Goal: Information Seeking & Learning: Learn about a topic

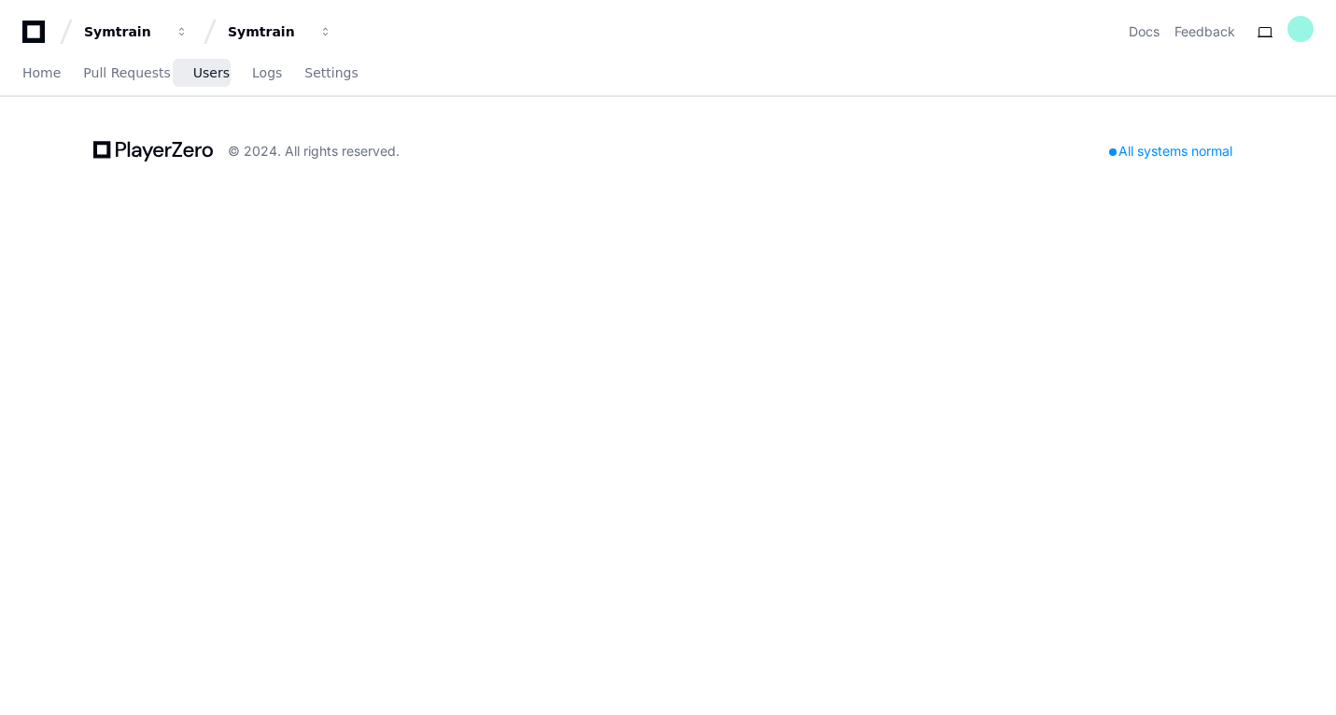
click at [213, 73] on span "Users" at bounding box center [211, 72] width 36 height 11
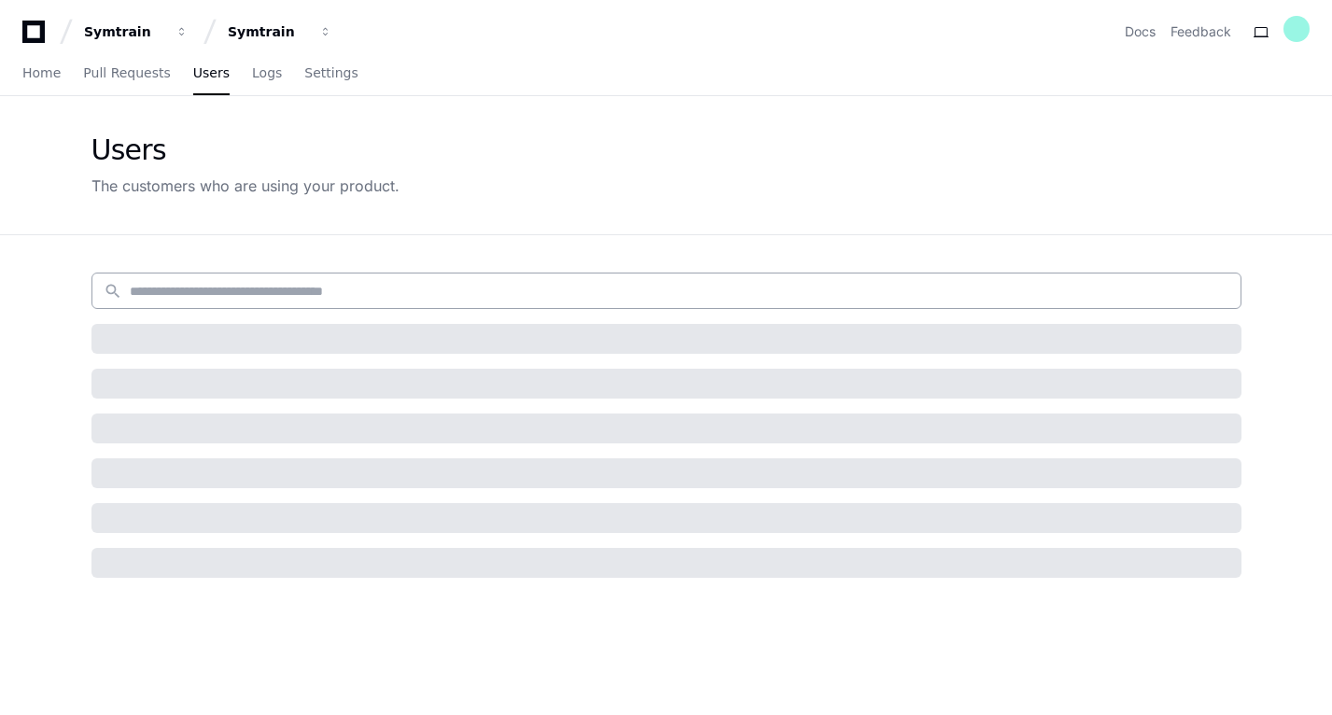
click at [254, 297] on input at bounding box center [679, 291] width 1099 height 19
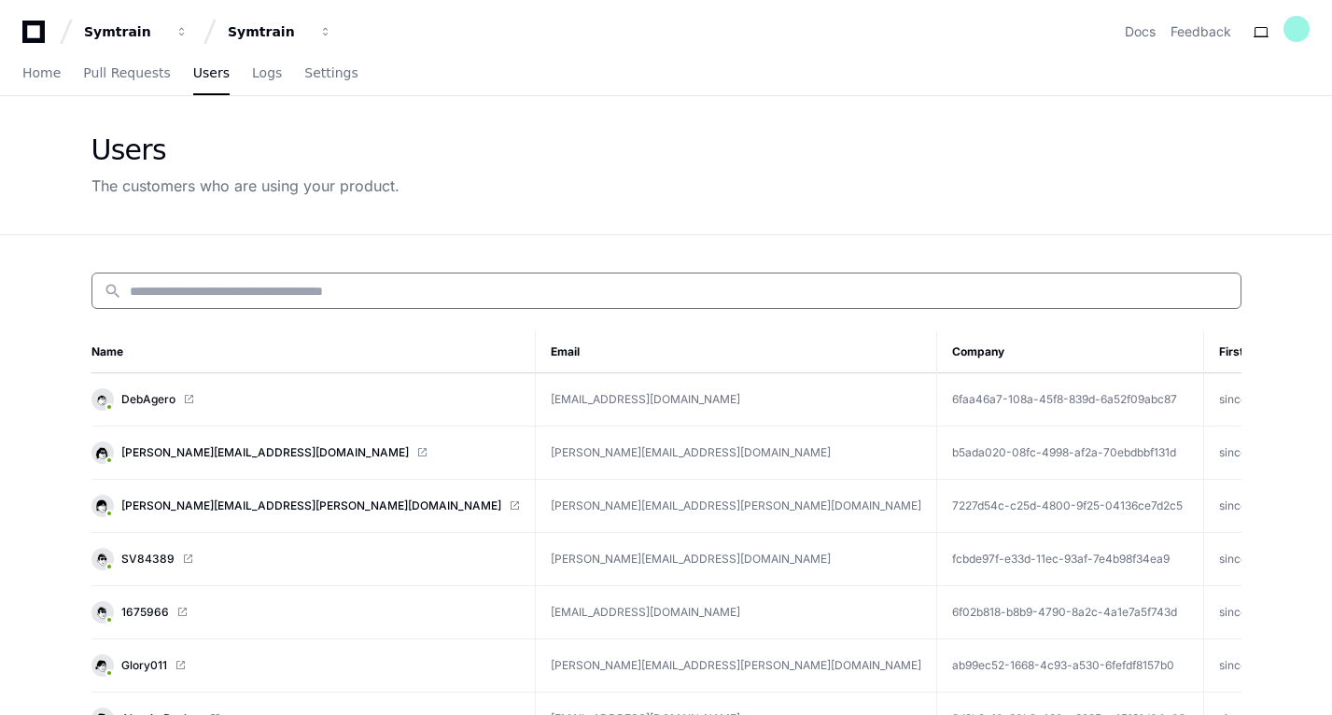
paste input "********"
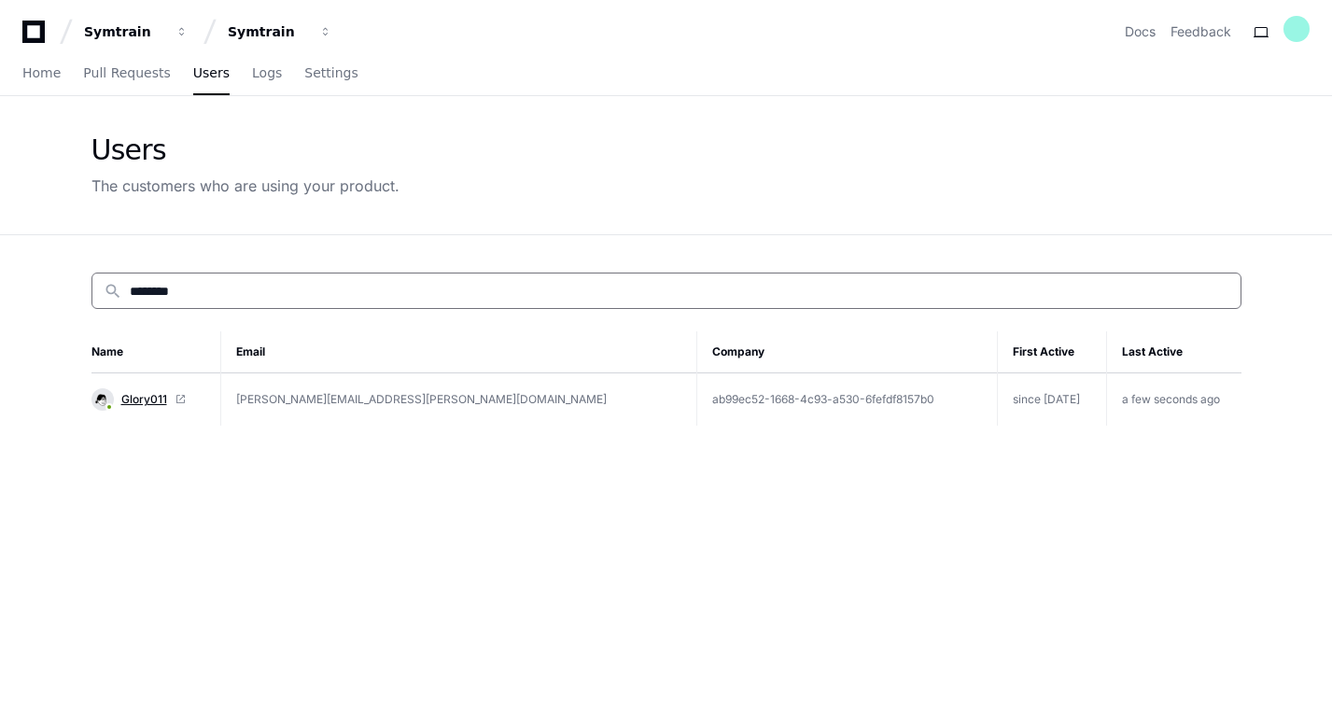
type input "********"
click at [145, 401] on span "Glory011" at bounding box center [144, 399] width 46 height 15
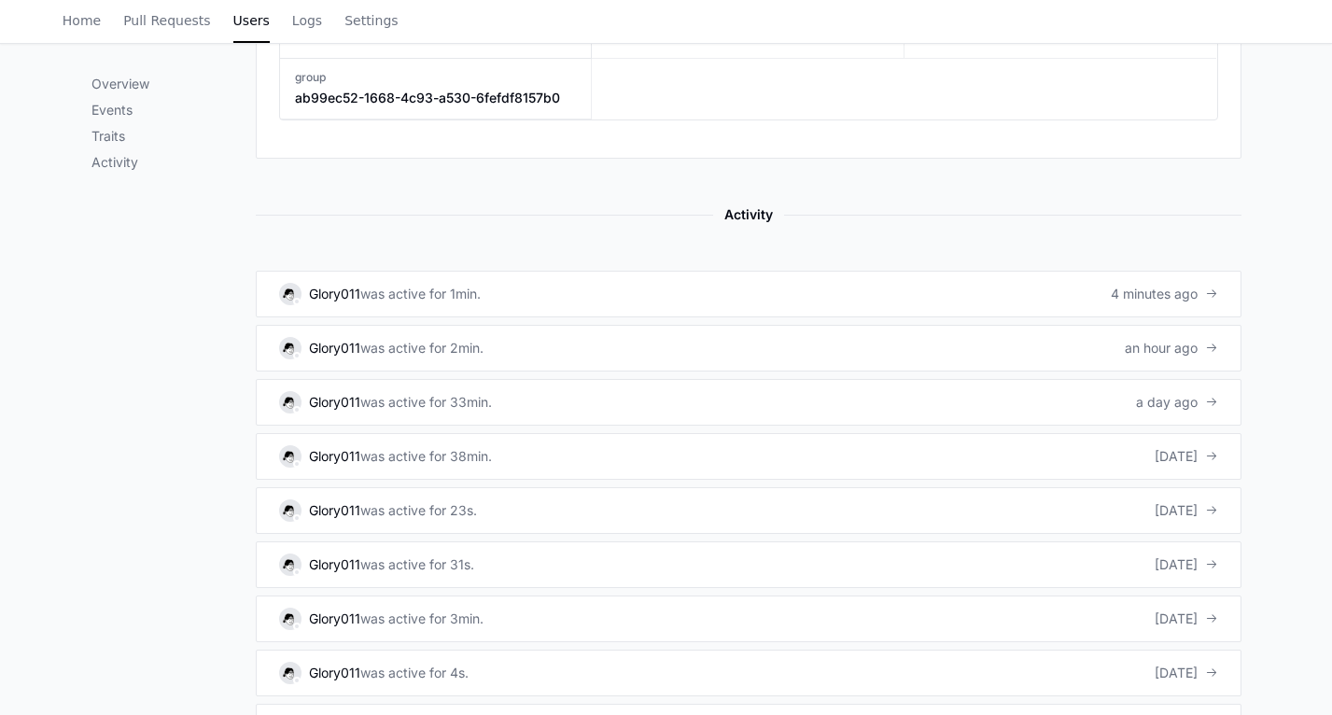
scroll to position [1172, 0]
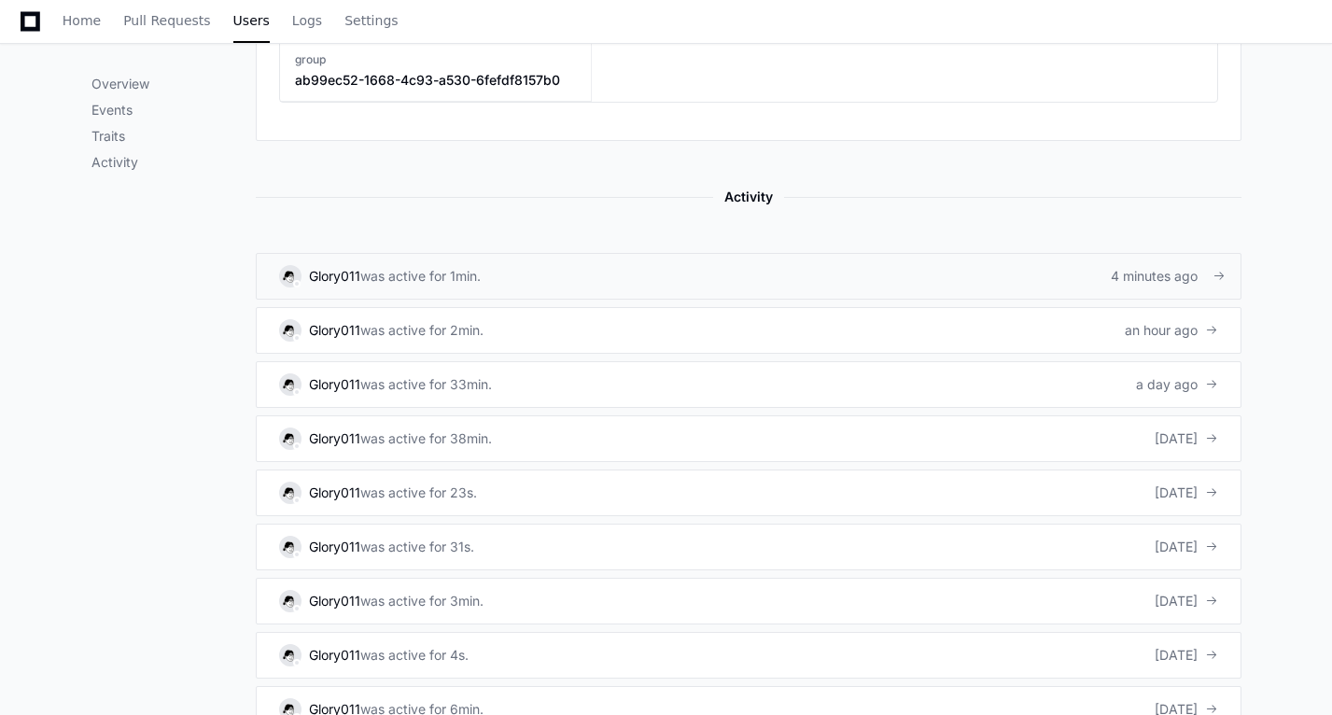
click at [918, 253] on link "Glory011 was active for 1min. 4 minutes ago" at bounding box center [749, 276] width 986 height 47
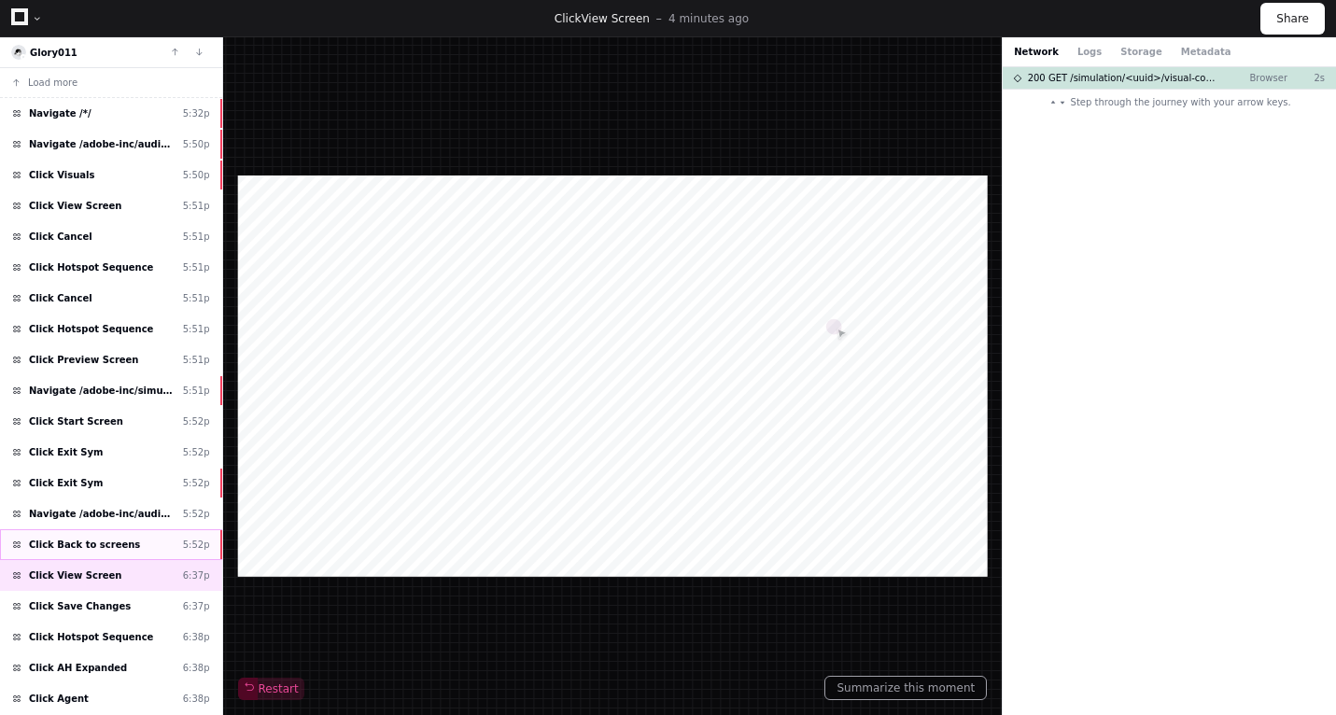
click at [133, 550] on div "Click Back to screens 5:52p" at bounding box center [111, 544] width 222 height 31
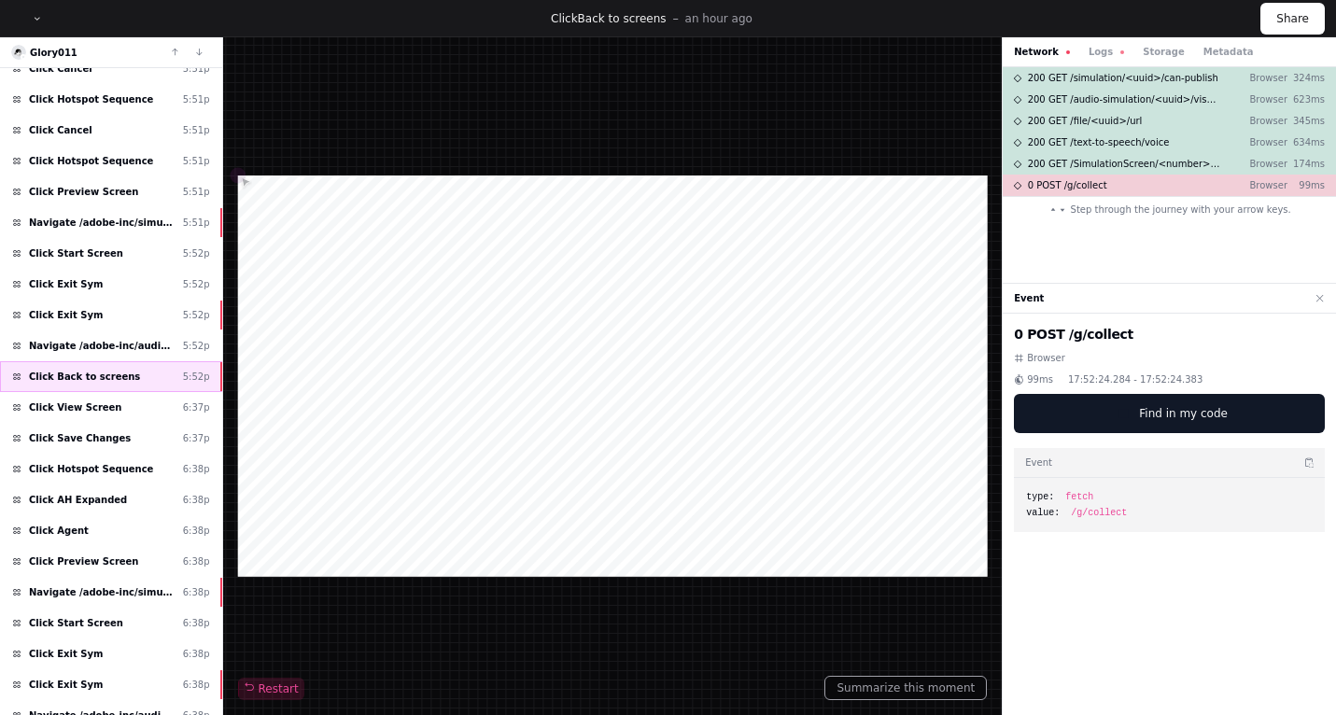
scroll to position [176, 0]
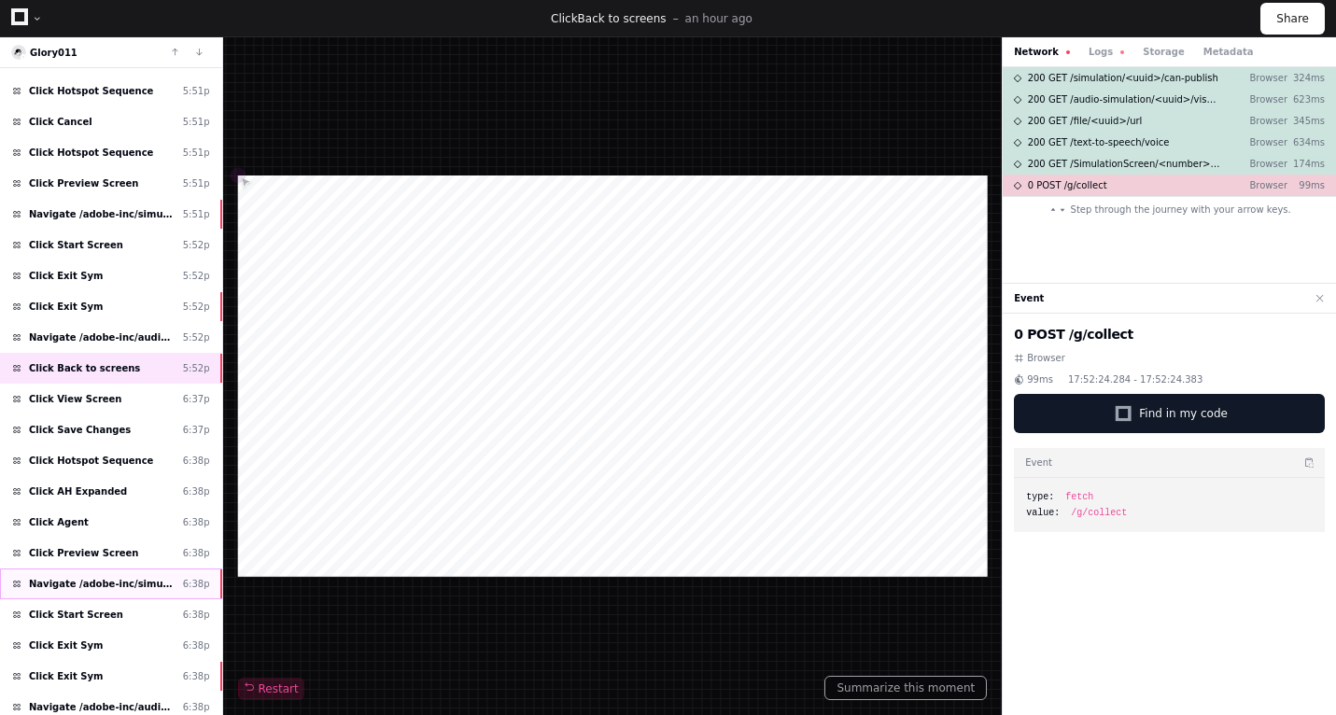
click at [117, 580] on span "Navigate /adobe-inc/simulation/*/preview_practice" at bounding box center [102, 584] width 147 height 14
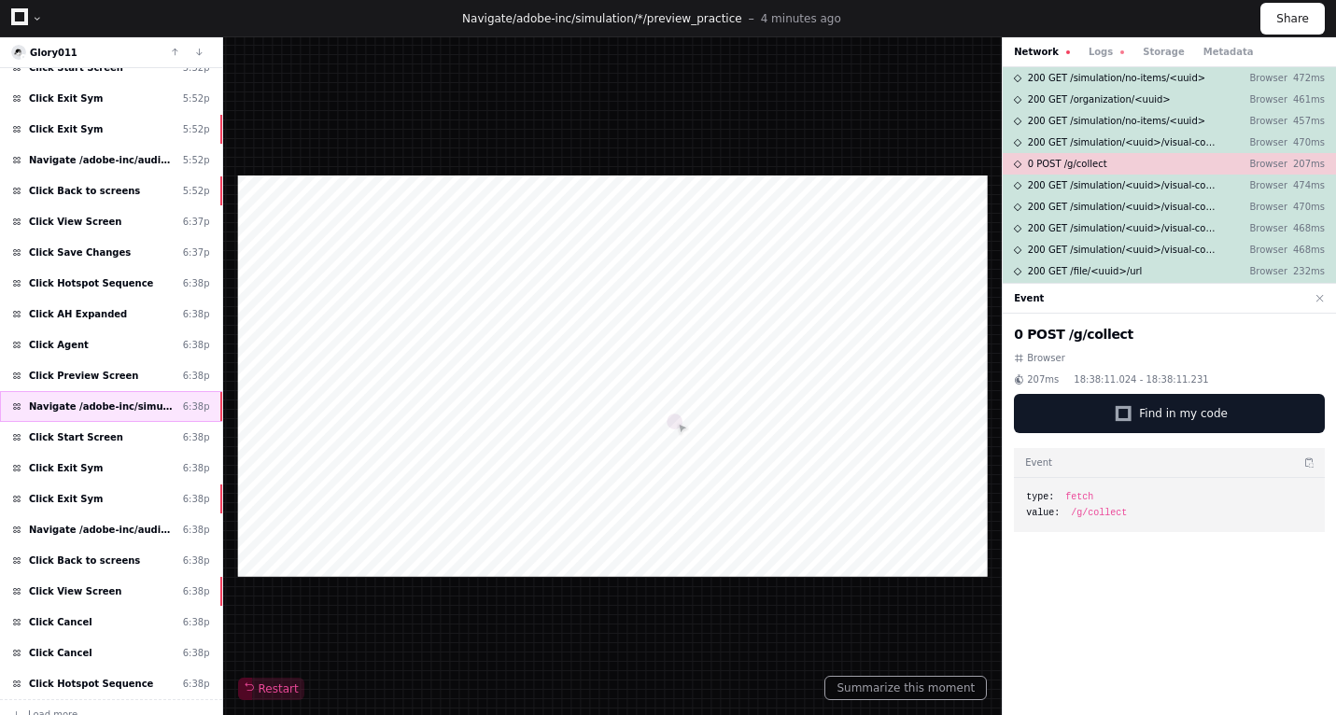
scroll to position [367, 0]
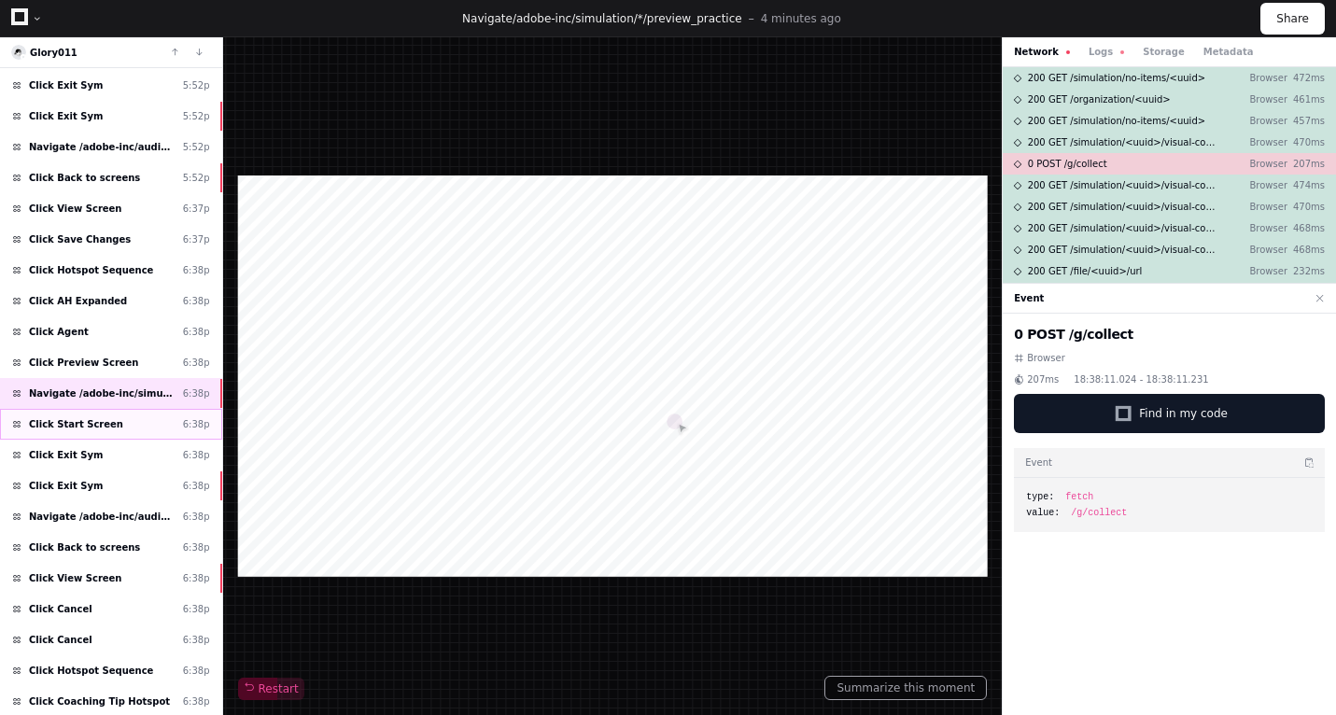
click at [164, 422] on div "Click Start Screen 6:38p" at bounding box center [111, 424] width 222 height 31
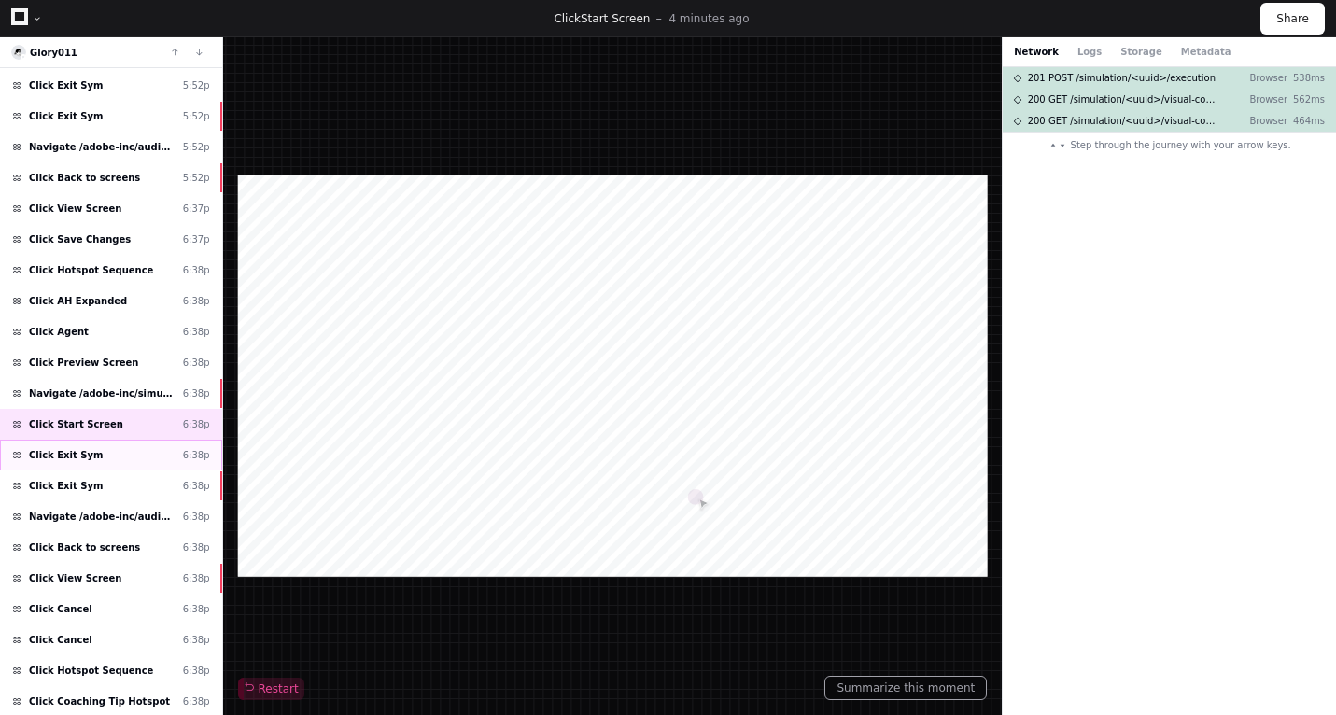
click at [132, 465] on div "Click Exit Sym 6:38p" at bounding box center [111, 455] width 222 height 31
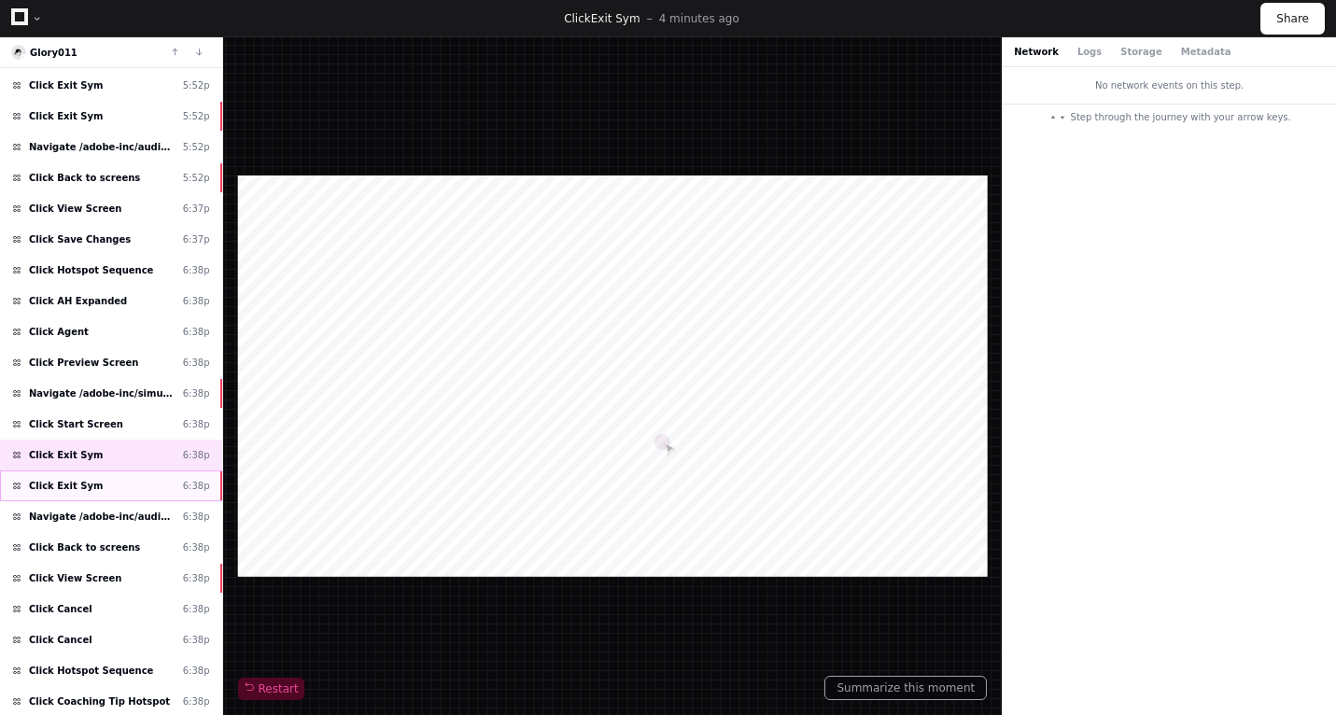
click at [135, 491] on div "Click Exit Sym 6:38p" at bounding box center [111, 485] width 222 height 31
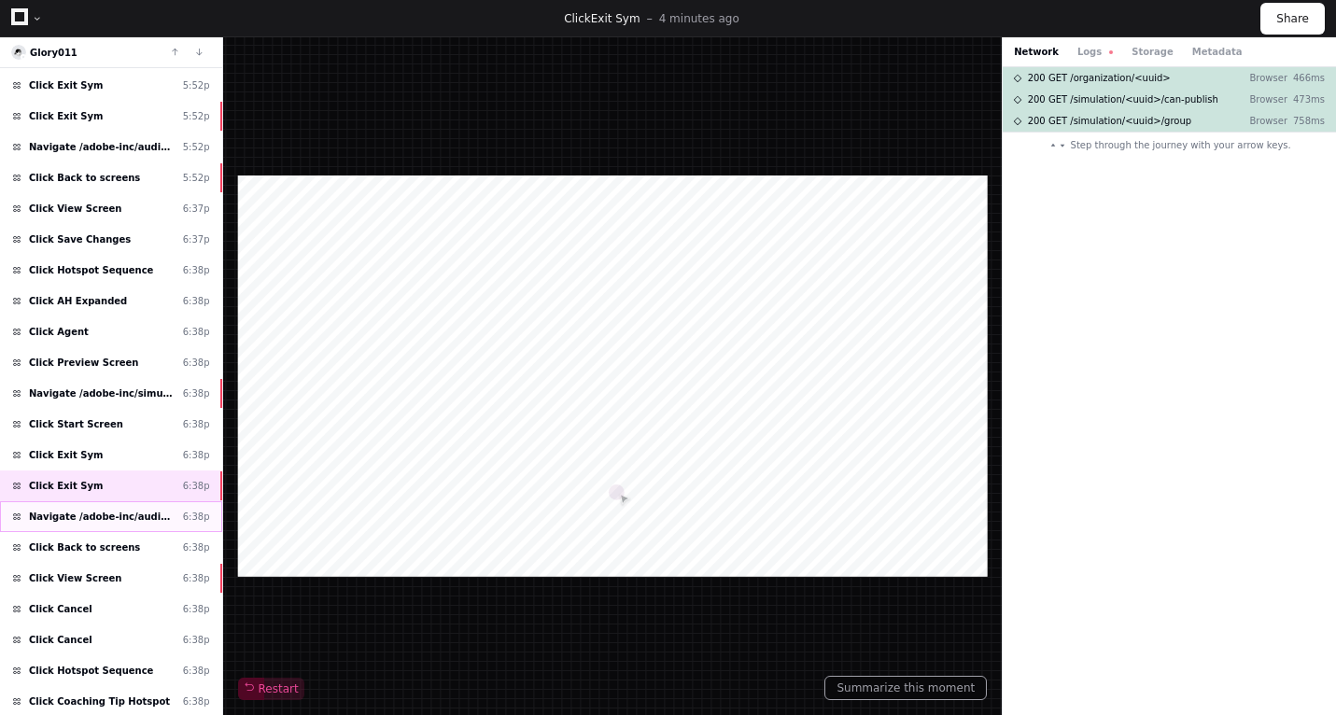
click at [132, 516] on span "Navigate /adobe-inc/audio-simulation/*/create-sym" at bounding box center [102, 517] width 147 height 14
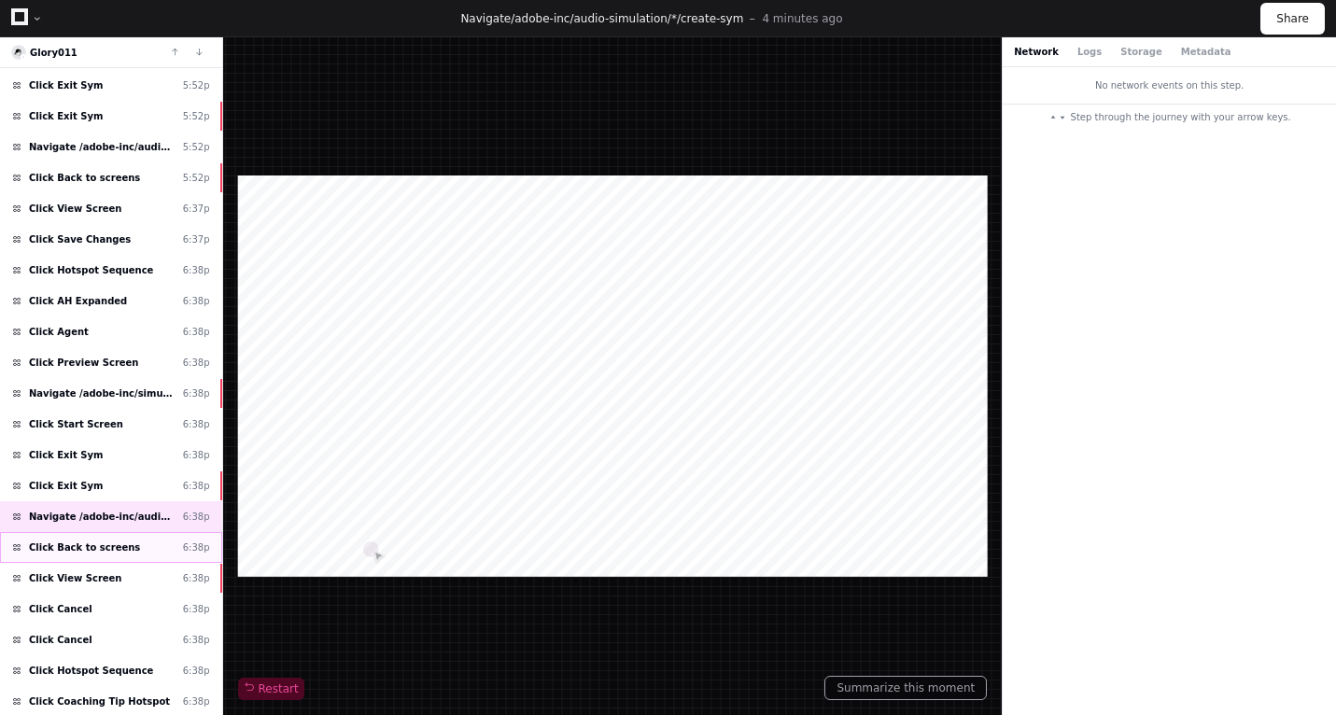
click at [125, 550] on span "Click Back to screens" at bounding box center [84, 547] width 111 height 14
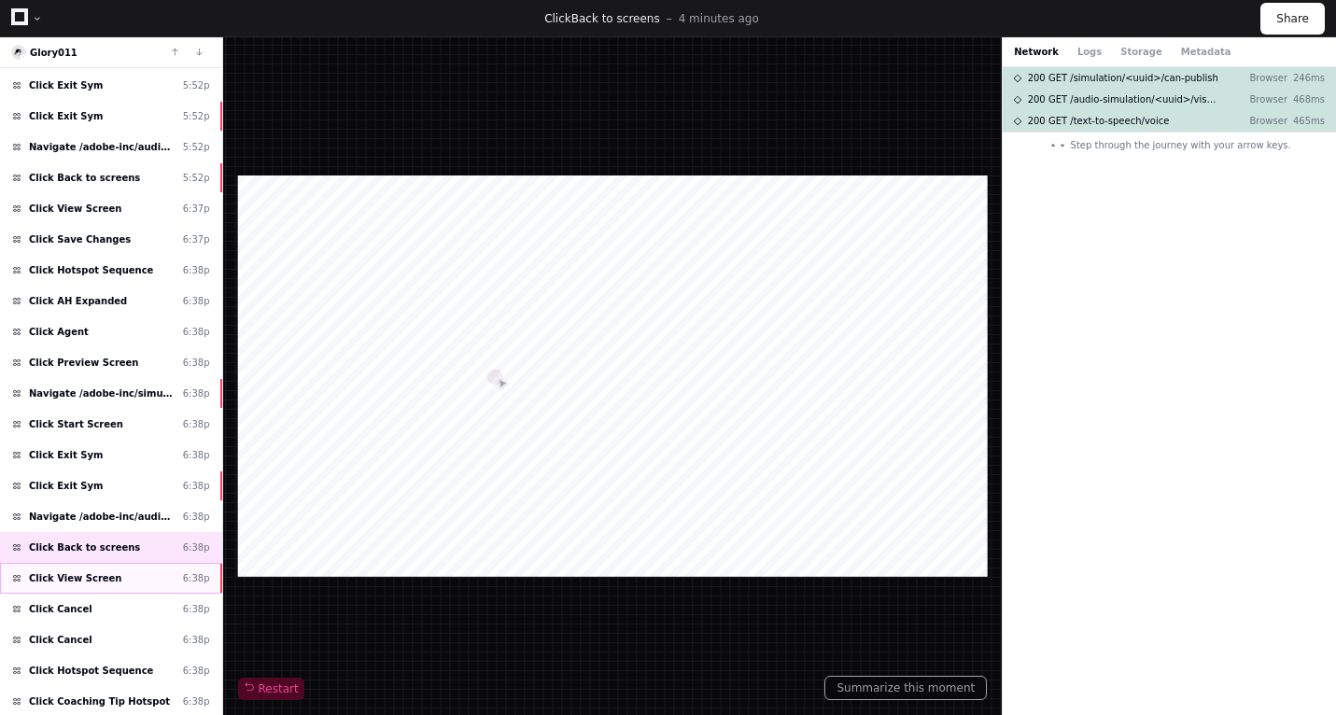
click at [117, 575] on div "Click View Screen 6:38p" at bounding box center [111, 578] width 222 height 31
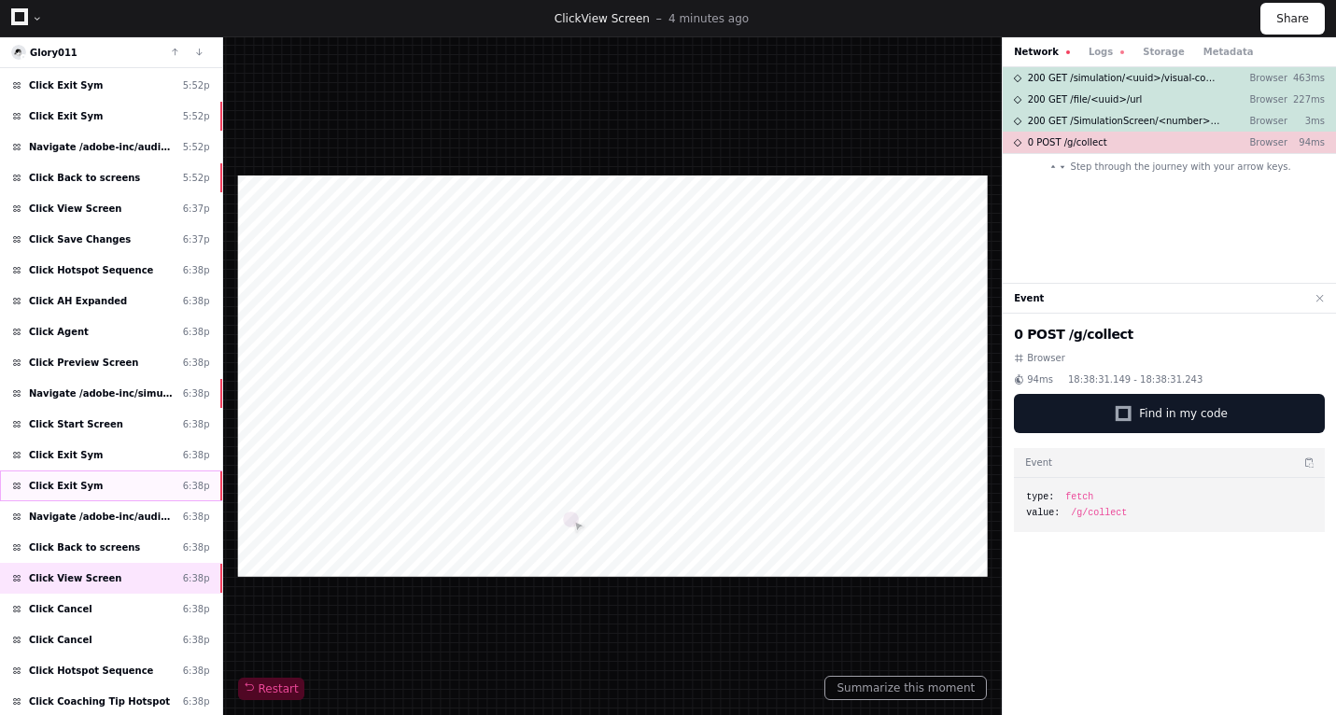
click at [92, 493] on div "Click Exit Sym 6:38p" at bounding box center [111, 485] width 222 height 31
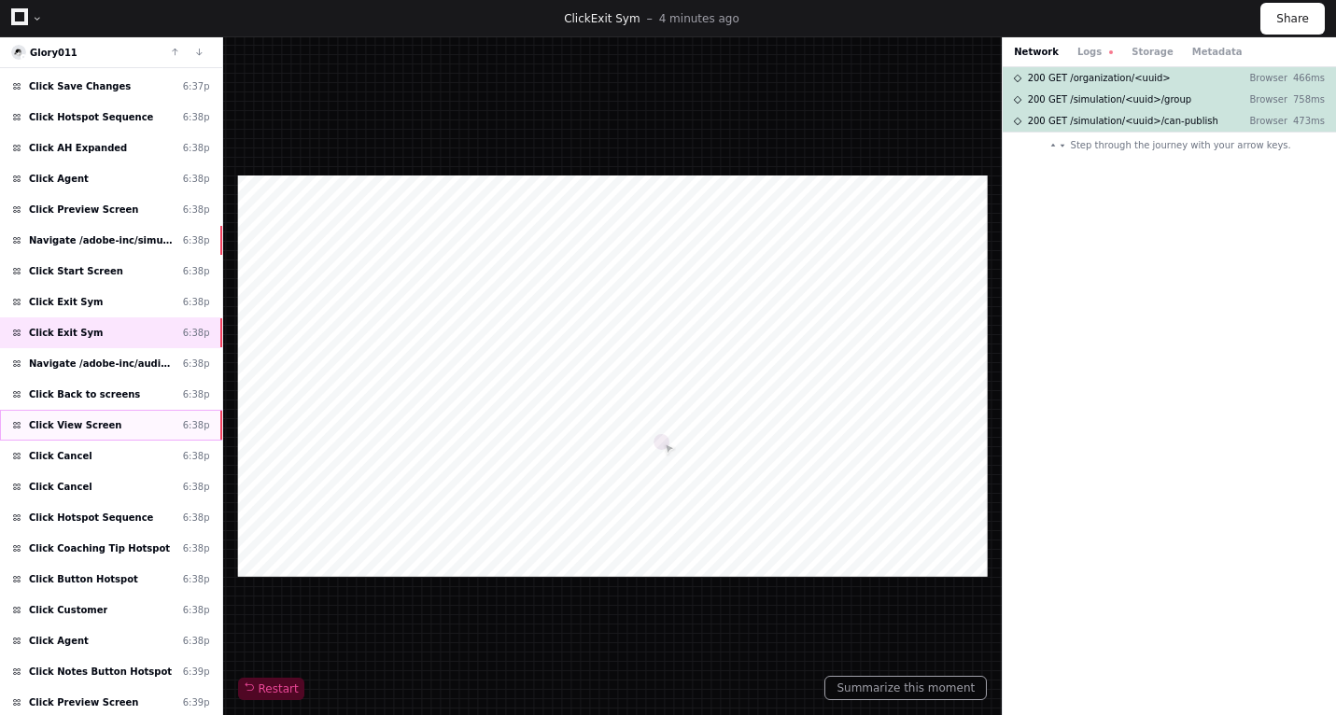
scroll to position [523, 0]
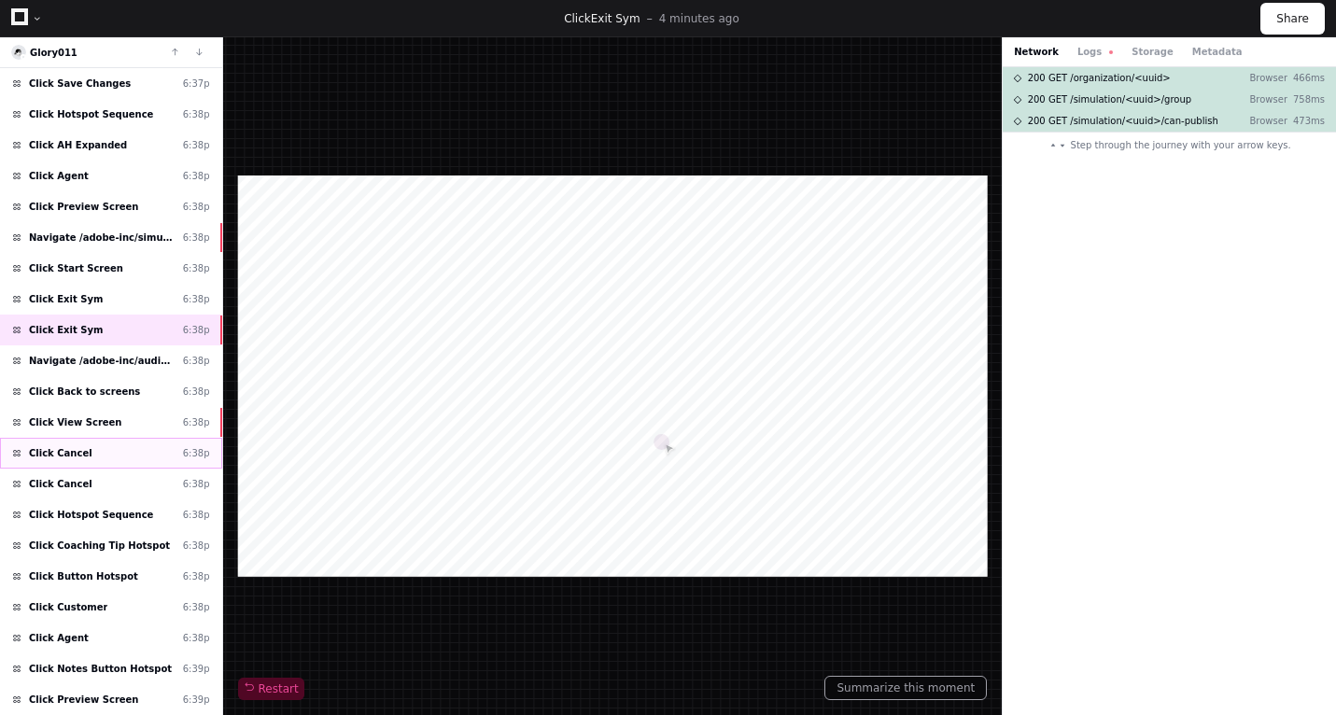
click at [108, 438] on div "Click Cancel 6:38p" at bounding box center [111, 453] width 222 height 31
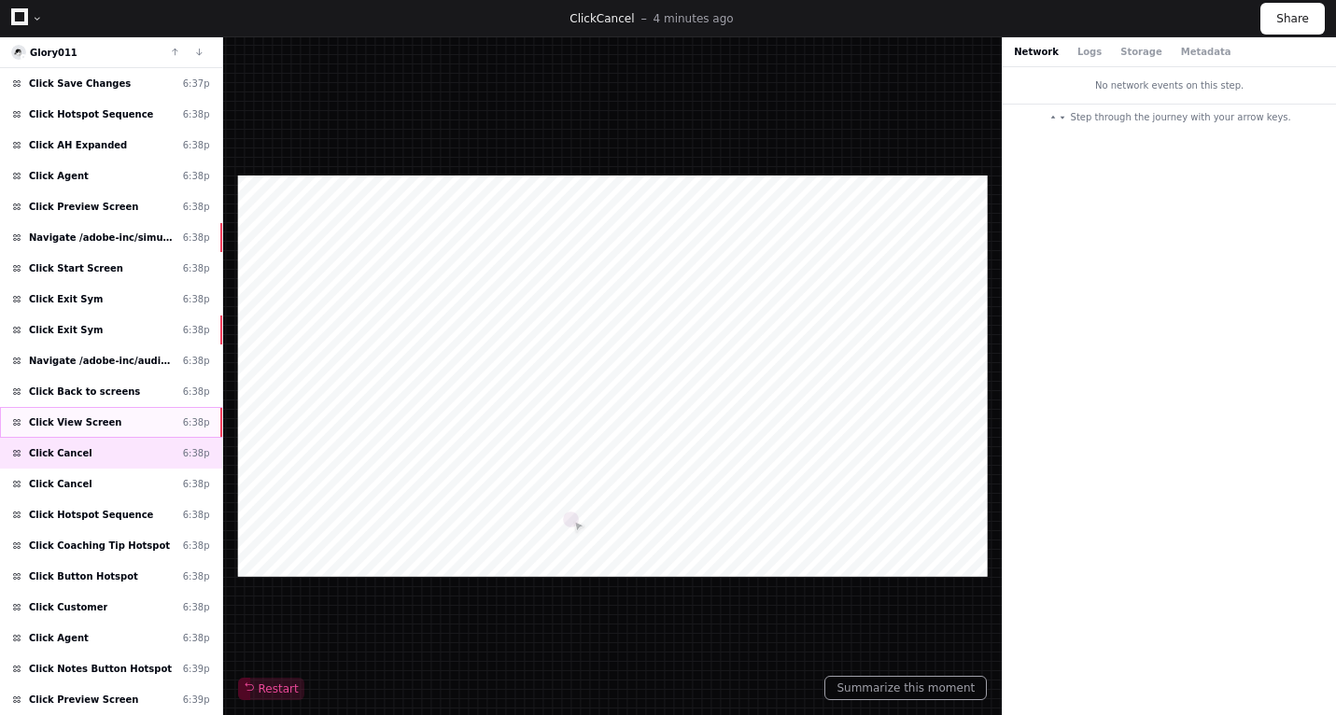
click at [113, 421] on div "Click View Screen 6:38p" at bounding box center [111, 422] width 222 height 31
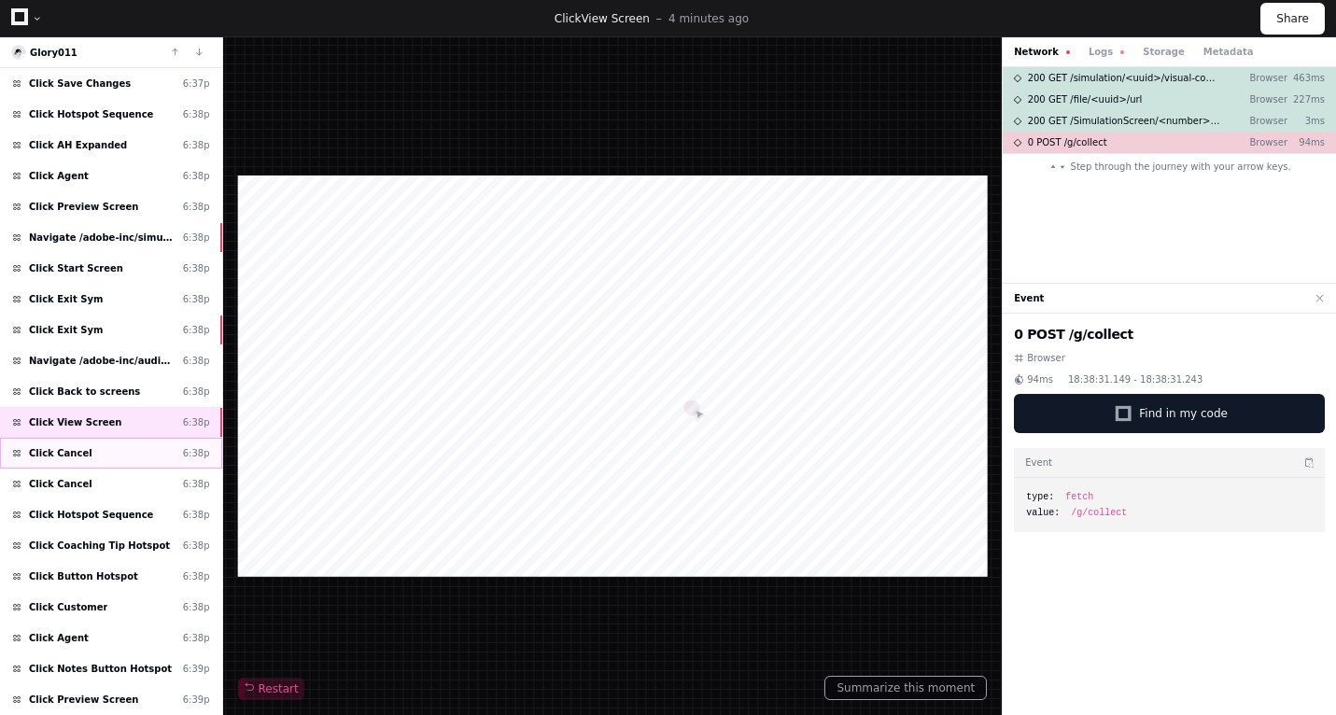
click at [101, 448] on div "Click Cancel 6:38p" at bounding box center [111, 453] width 222 height 31
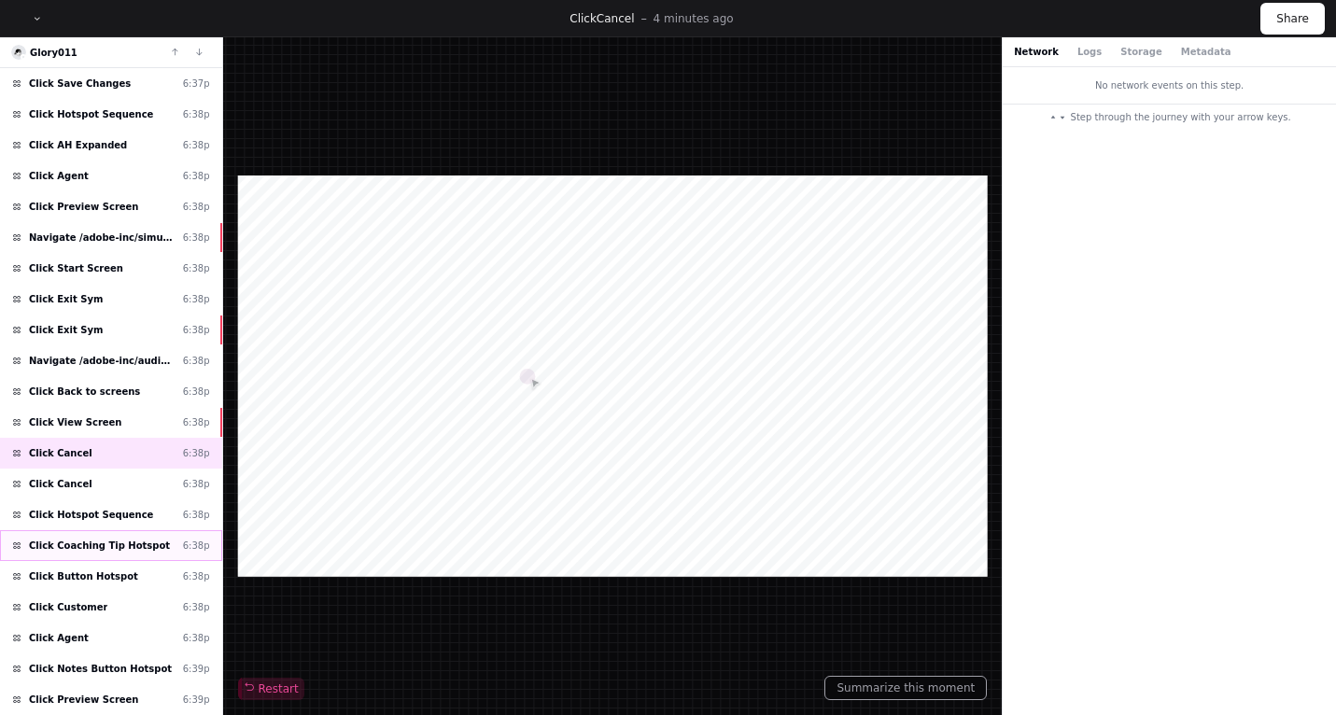
scroll to position [776, 0]
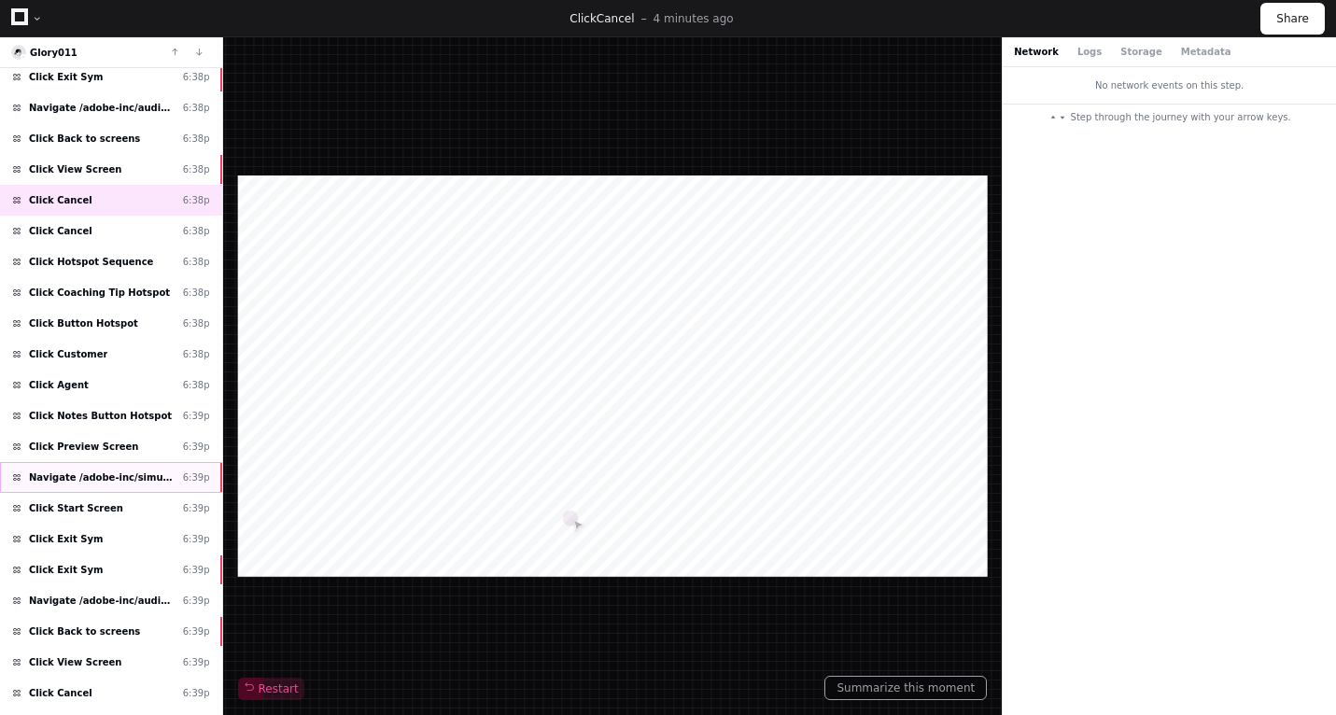
click at [103, 477] on span "Navigate /adobe-inc/simulation/*/preview_practice" at bounding box center [102, 477] width 147 height 14
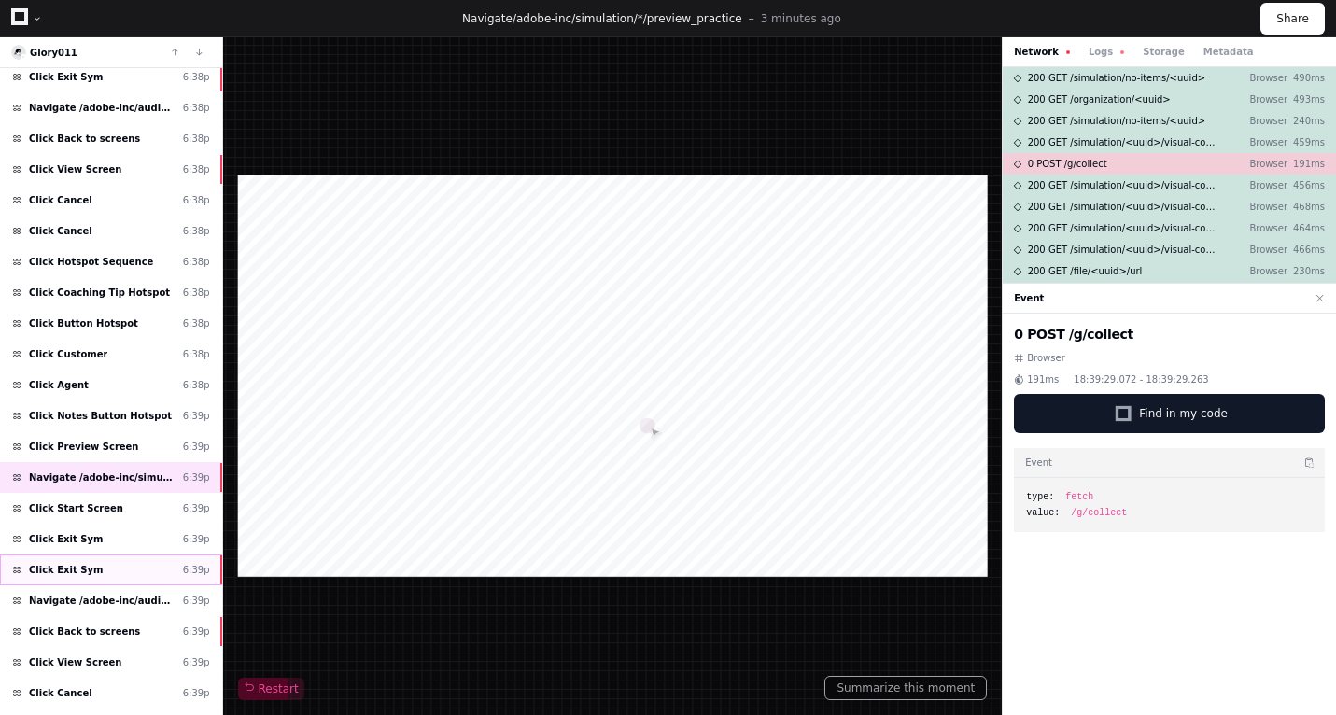
click at [95, 582] on div "Click Exit Sym 6:39p" at bounding box center [111, 569] width 222 height 31
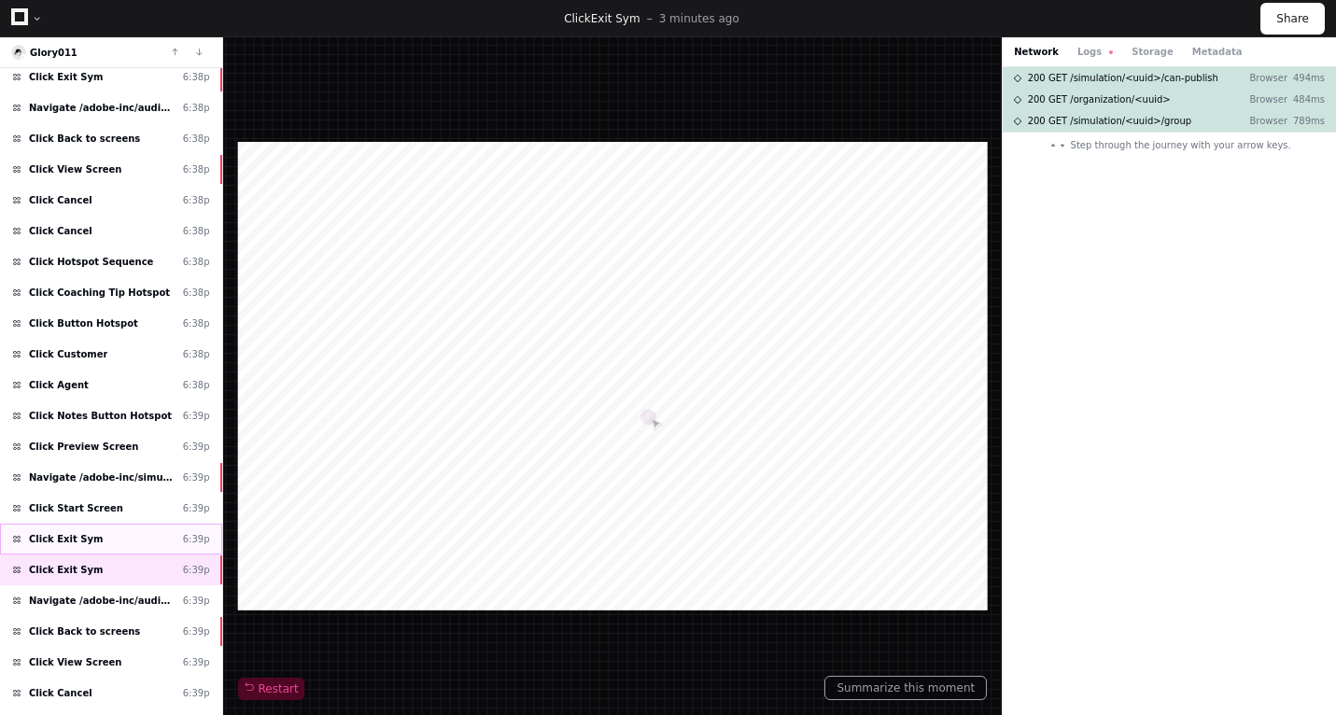
scroll to position [829, 0]
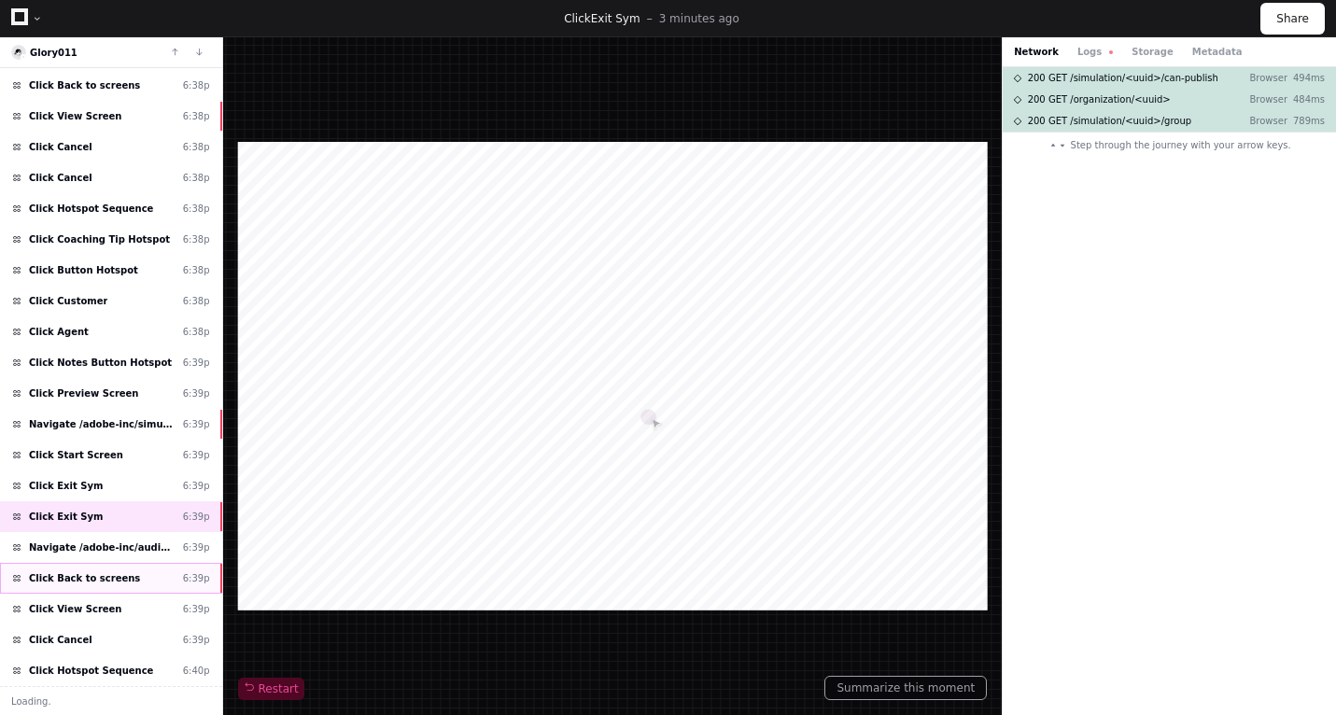
click at [94, 581] on span "Click Back to screens" at bounding box center [84, 578] width 111 height 14
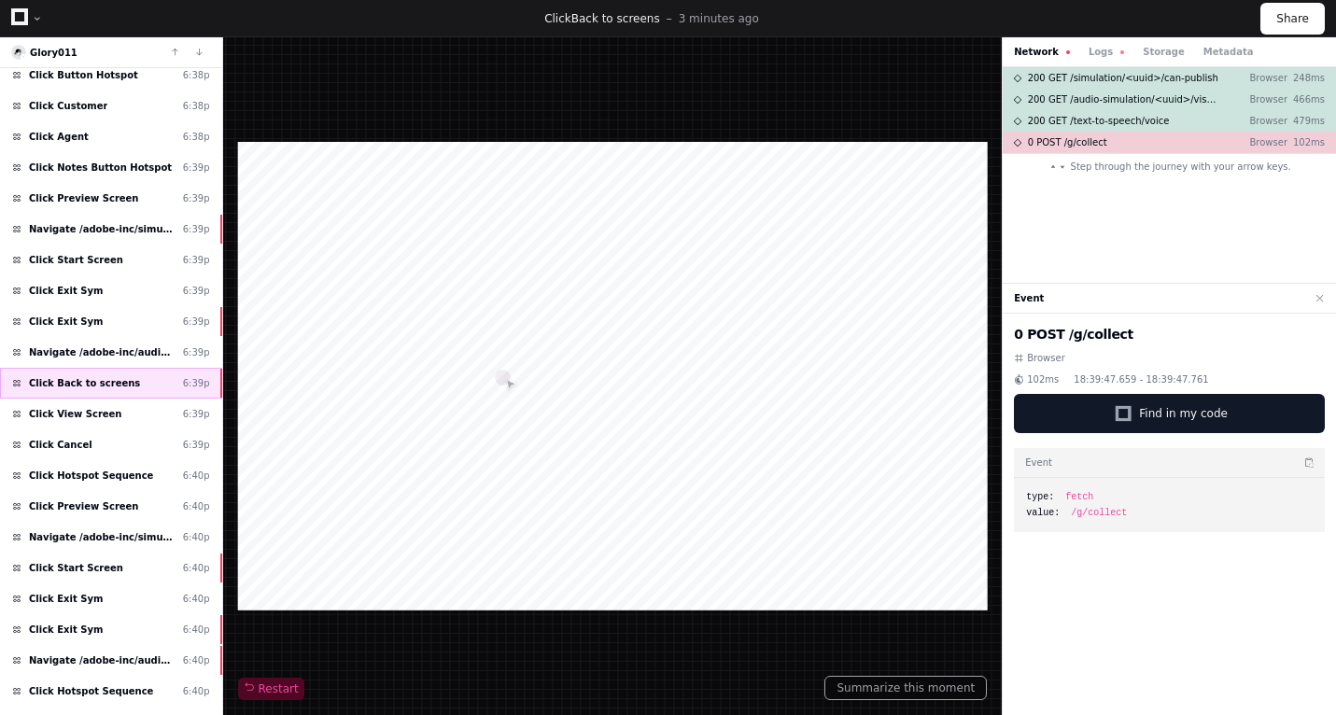
scroll to position [1019, 0]
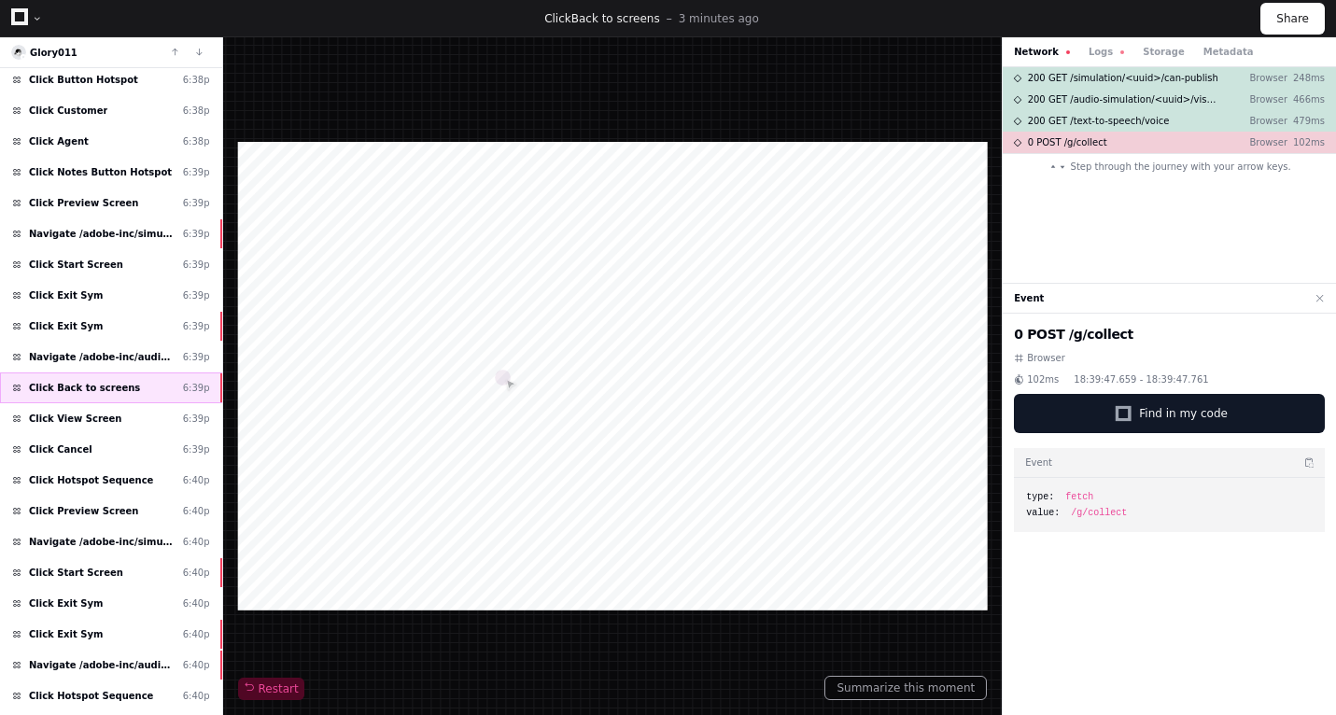
click at [82, 571] on span "Click Start Screen" at bounding box center [76, 573] width 94 height 14
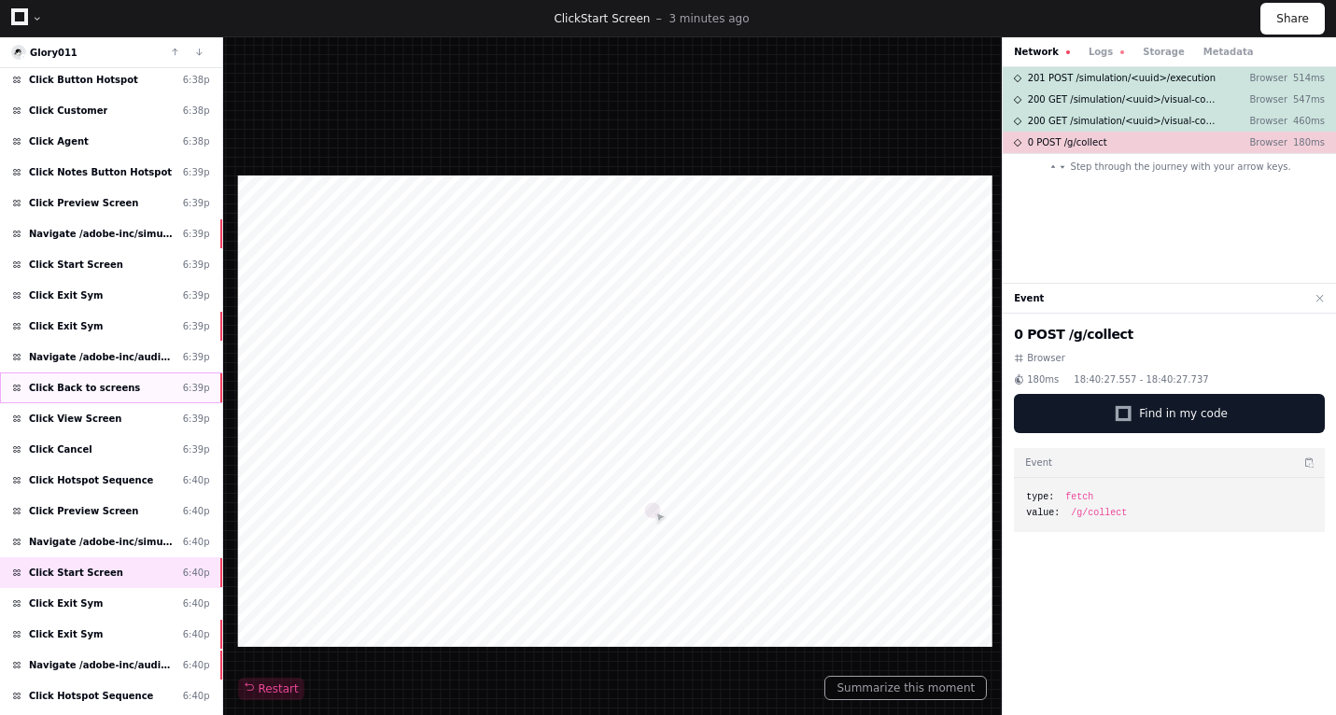
scroll to position [1226, 0]
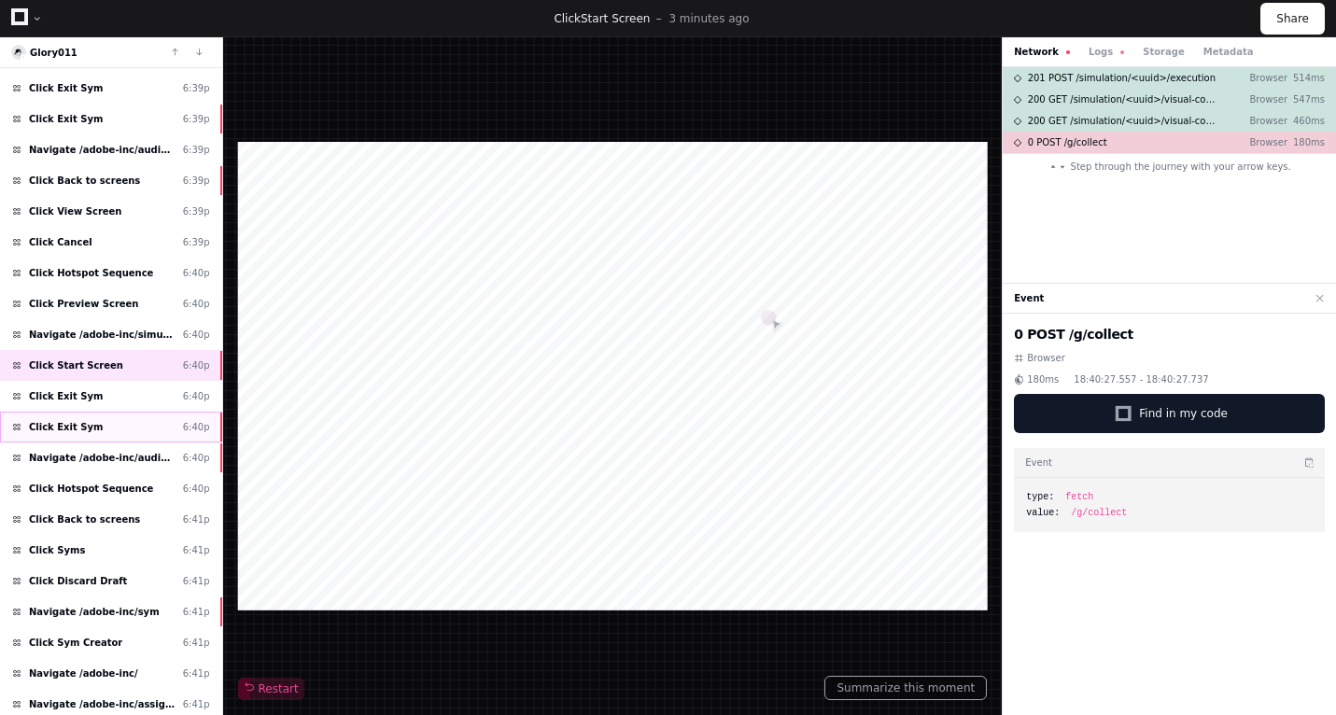
click at [138, 423] on div "Click Exit Sym 6:40p" at bounding box center [111, 427] width 222 height 31
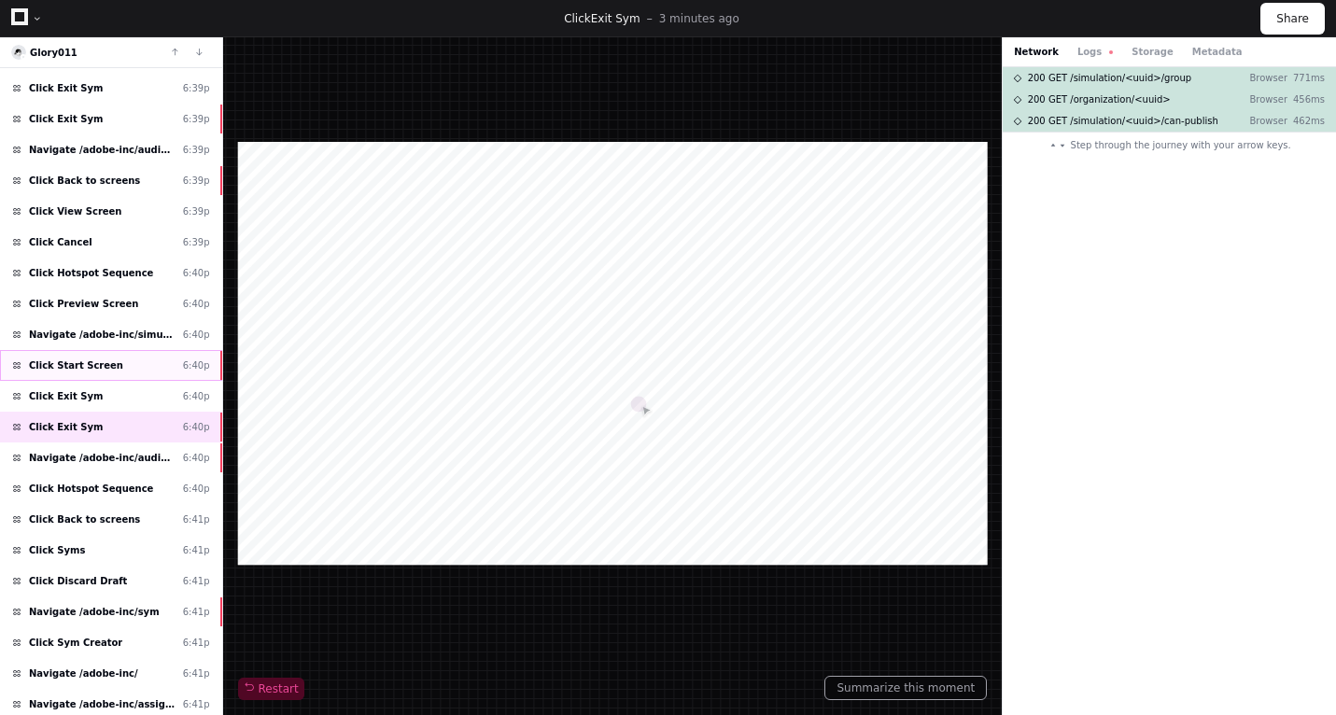
click at [146, 359] on div "Click Start Screen 6:40p" at bounding box center [111, 365] width 222 height 31
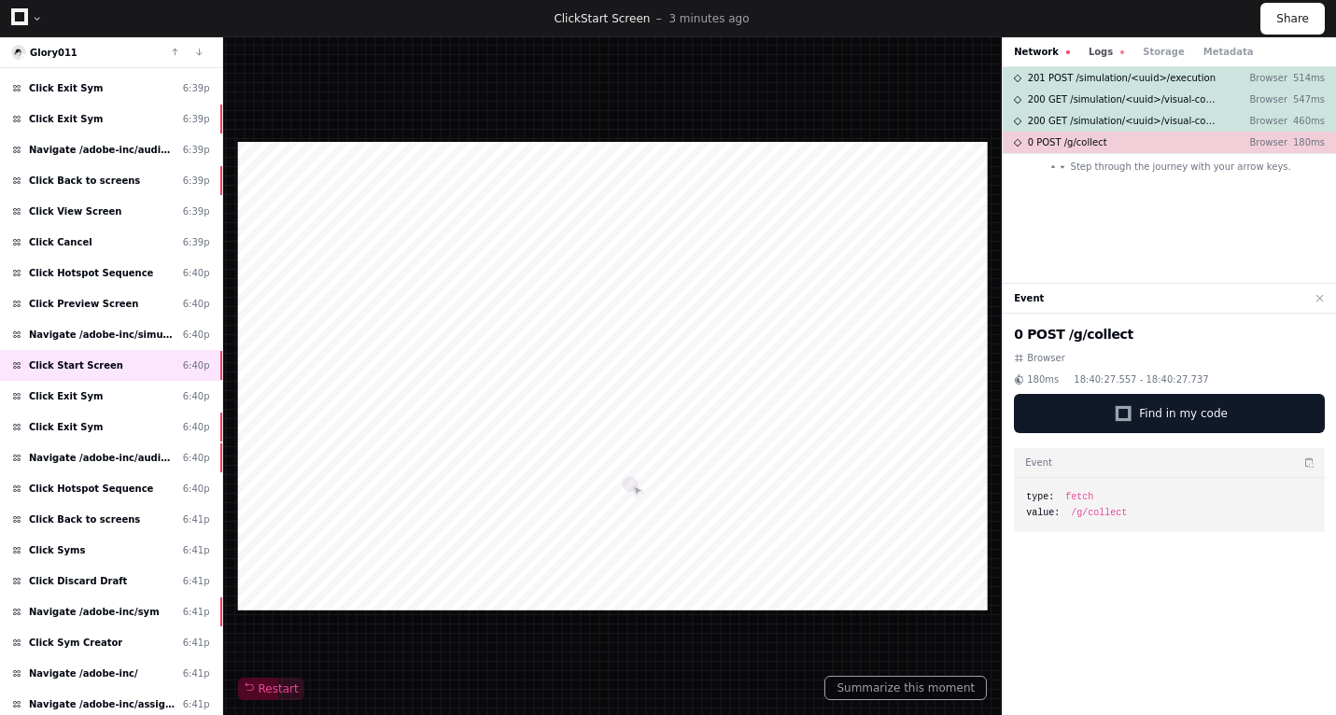
click at [1097, 50] on button "Logs" at bounding box center [1105, 52] width 35 height 14
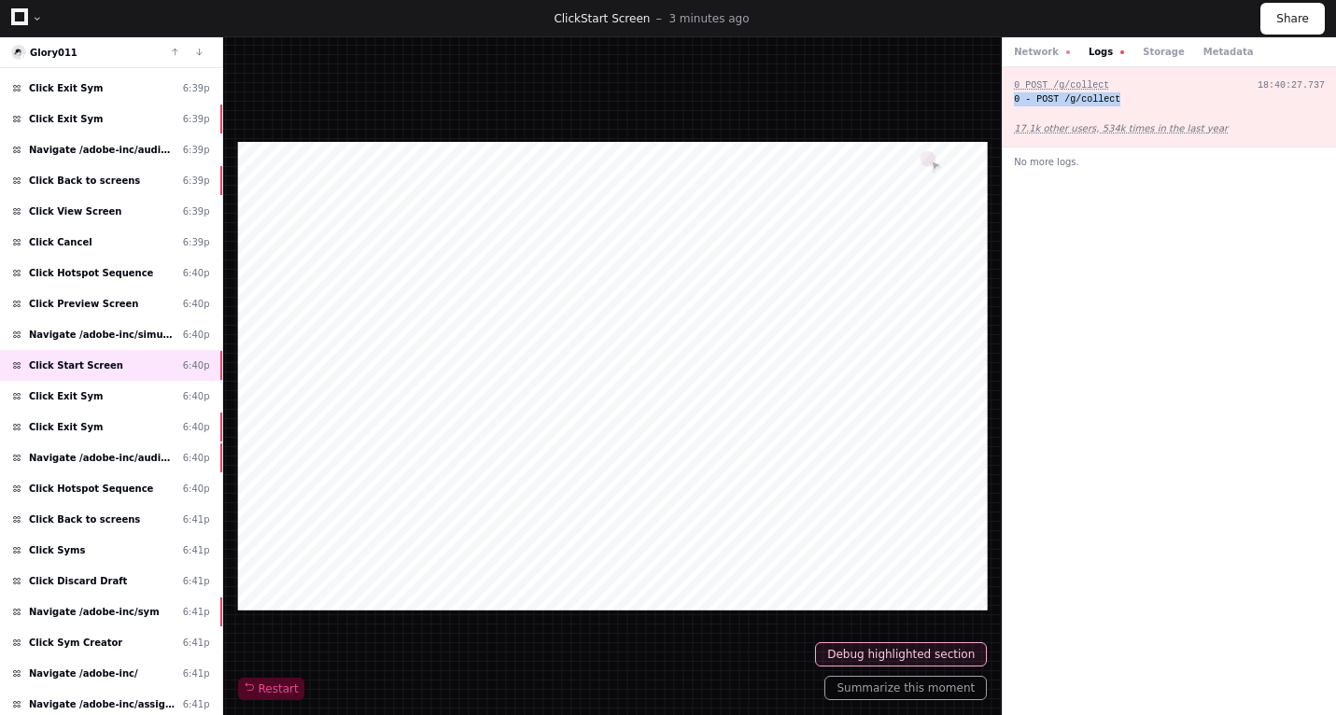
drag, startPoint x: 1140, startPoint y: 99, endPoint x: 1013, endPoint y: 105, distance: 127.1
click at [1012, 104] on div "0 POST /g/collect 18:40:27.737 0 - POST /g/collect 17.1k other users, 534k time…" at bounding box center [1168, 107] width 333 height 80
copy div "0 - POST /g/collect"
click at [133, 440] on div "Click Exit Sym 6:40p" at bounding box center [111, 427] width 222 height 31
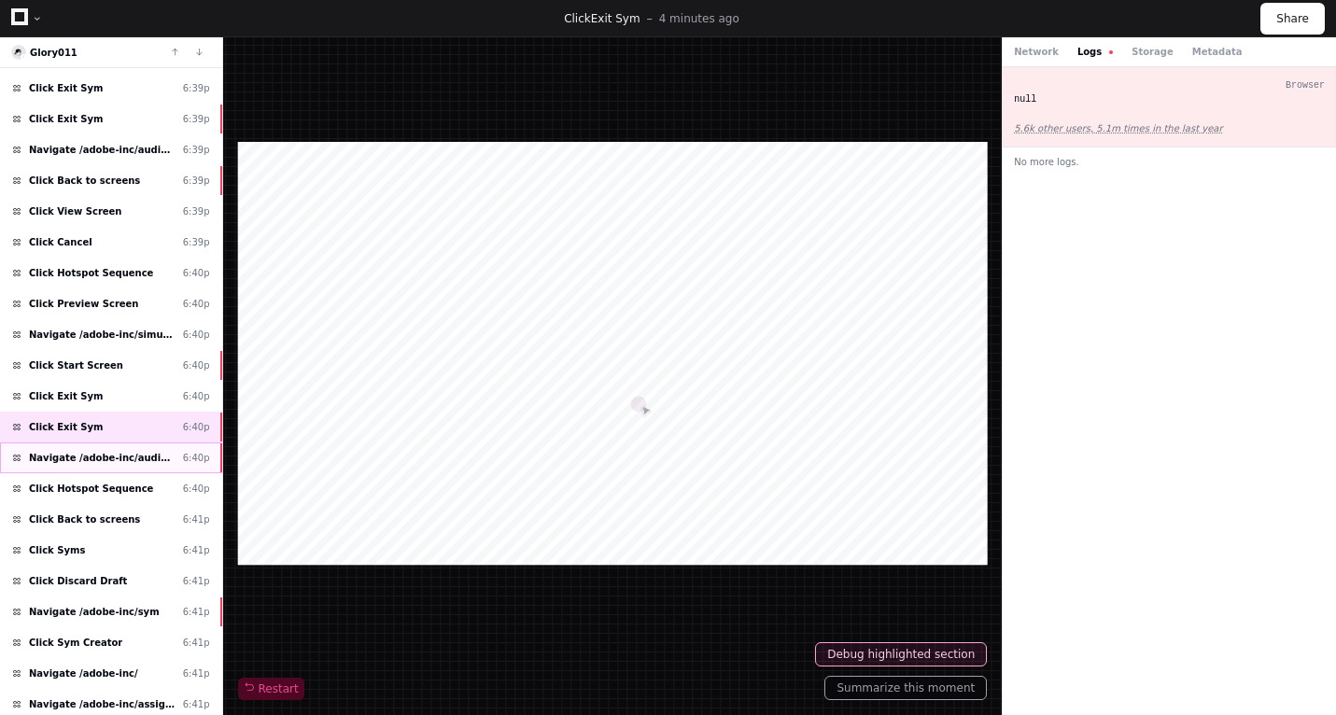
click at [125, 455] on span "Navigate /adobe-inc/audio-simulation/*/create-sym" at bounding box center [102, 458] width 147 height 14
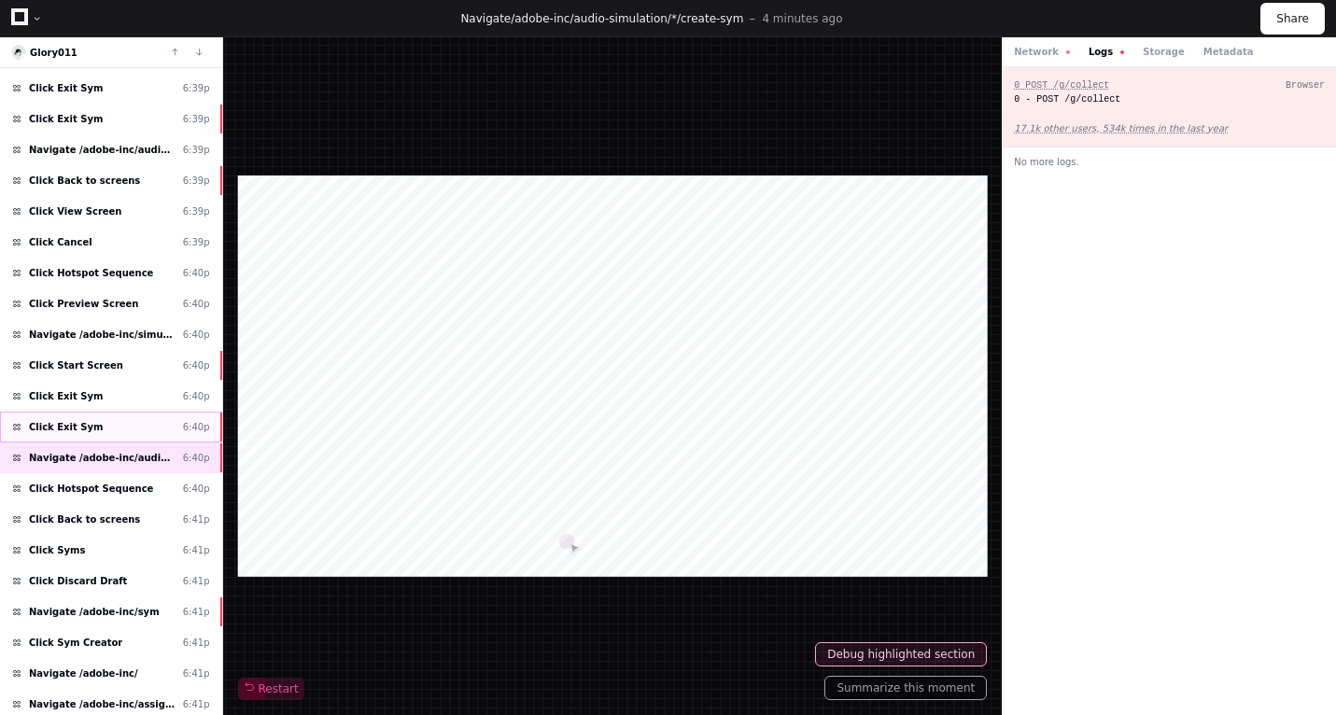
click at [156, 422] on div "Click Exit Sym 6:40p" at bounding box center [111, 427] width 222 height 31
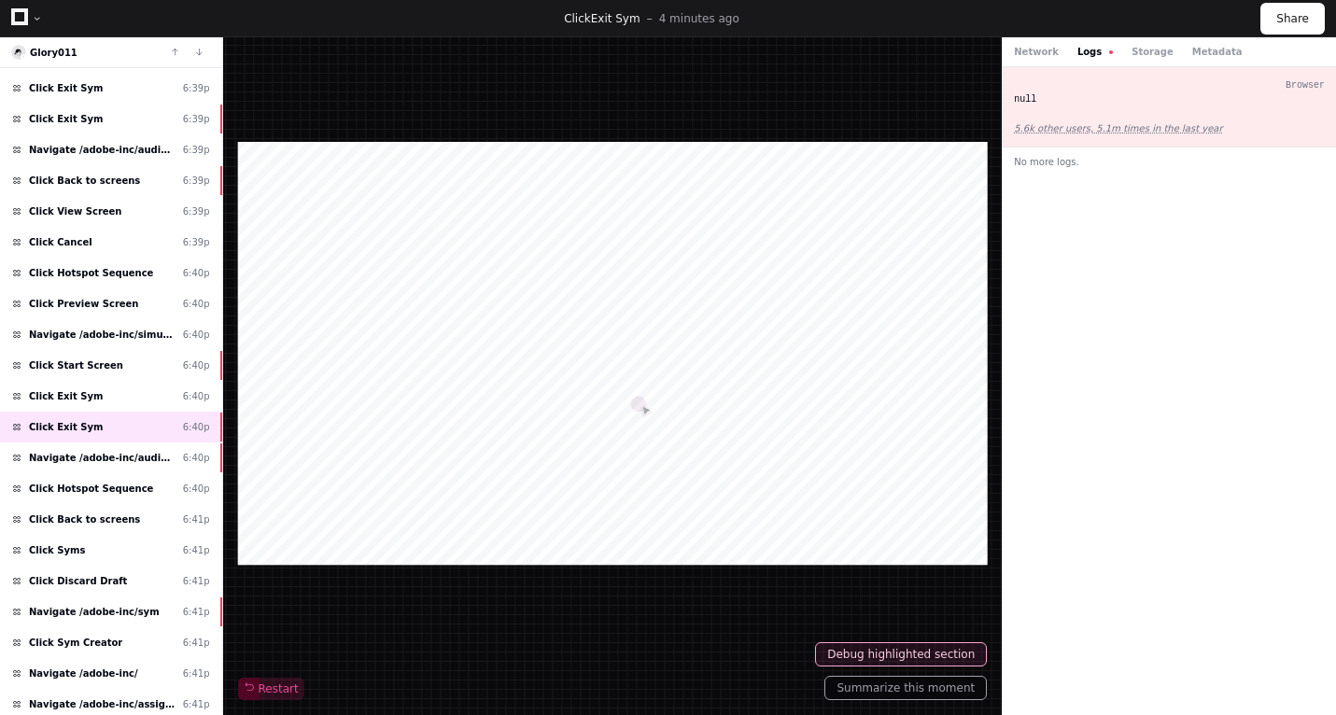
click at [1090, 49] on button "Logs" at bounding box center [1094, 52] width 35 height 14
click at [1043, 49] on button "Network" at bounding box center [1036, 52] width 45 height 14
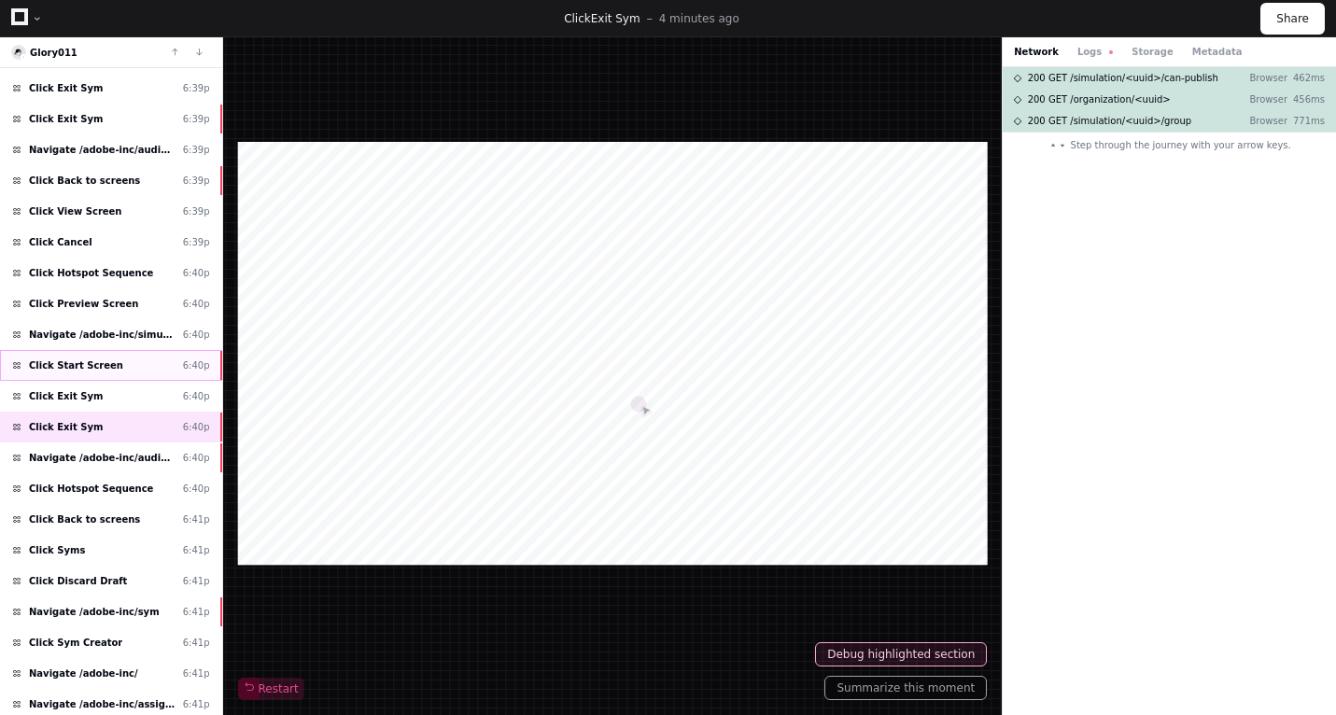
click at [154, 354] on div "Click Start Screen 6:40p" at bounding box center [111, 365] width 222 height 31
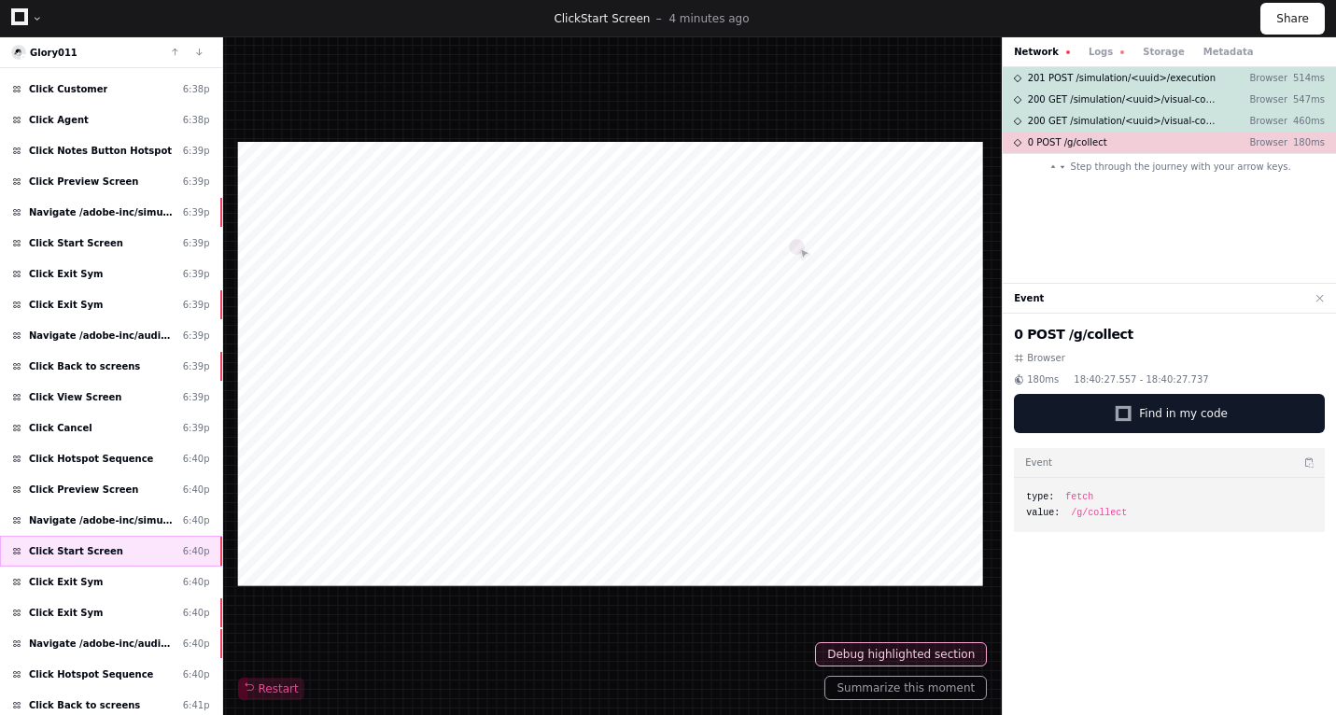
scroll to position [987, 0]
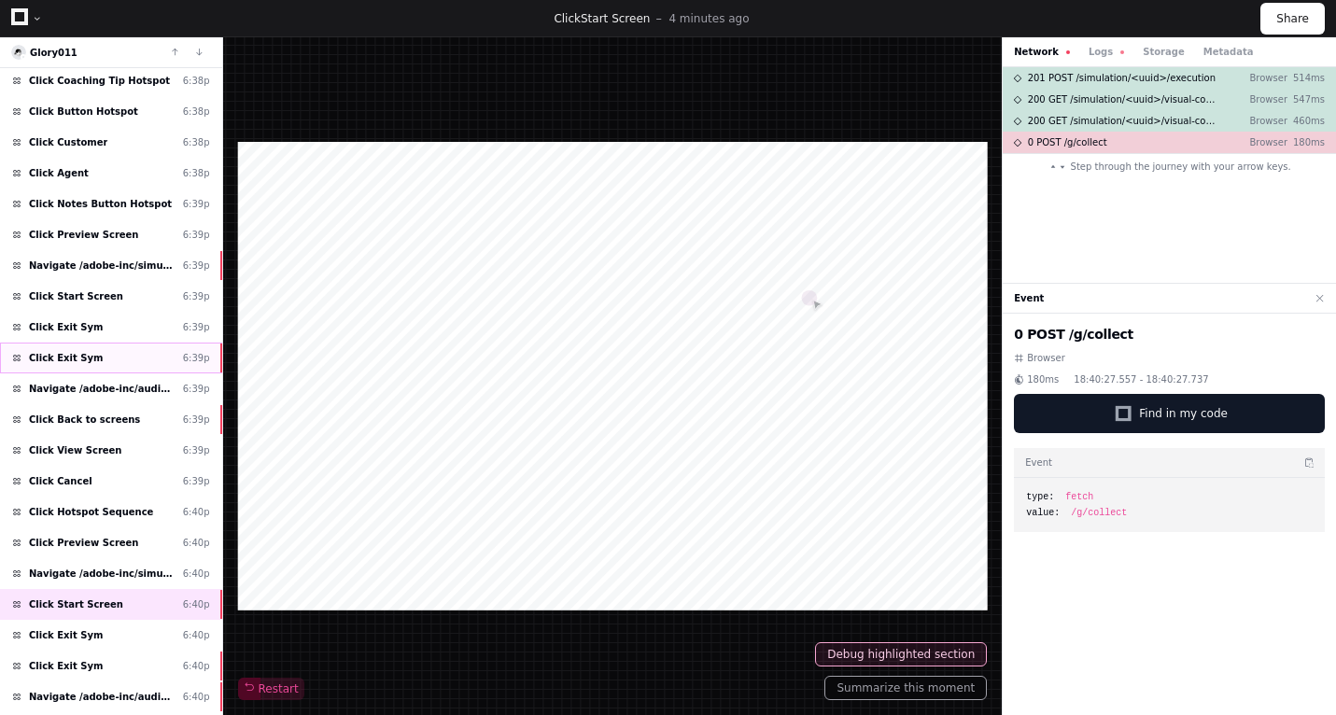
click at [137, 346] on div "Click Exit Sym 6:39p" at bounding box center [111, 358] width 222 height 31
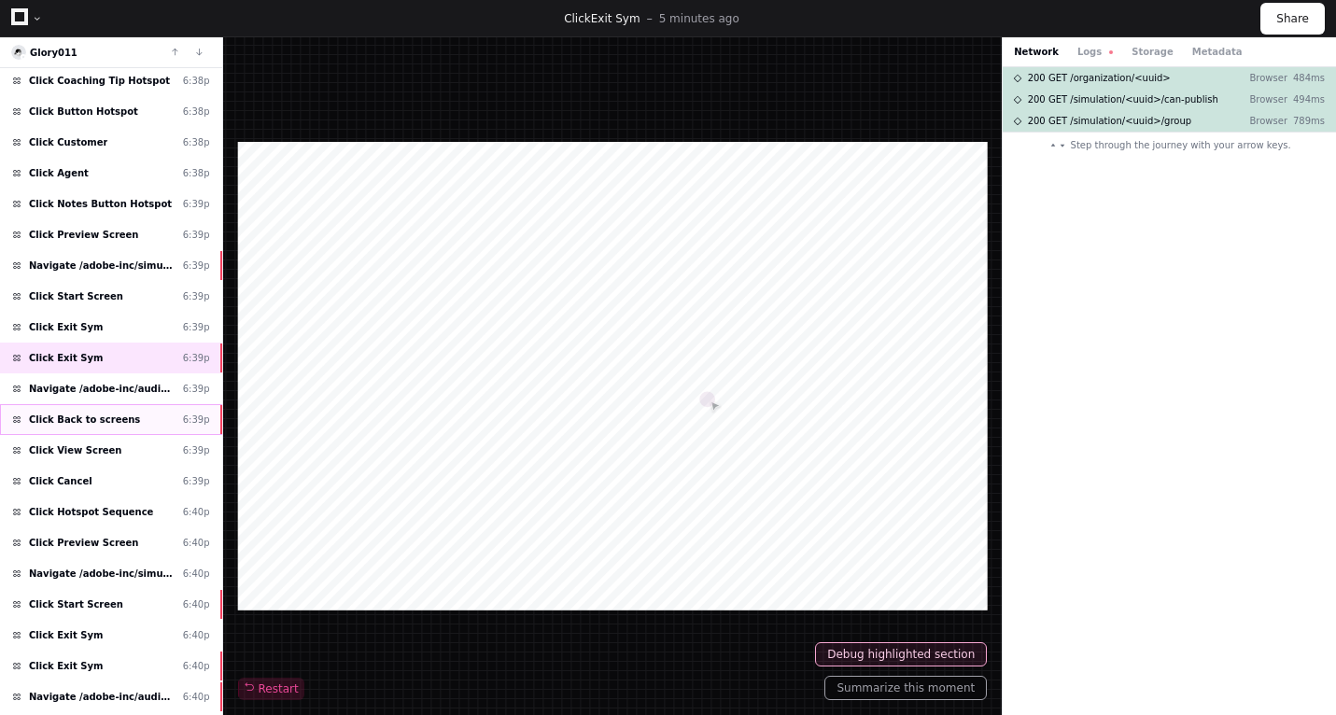
click at [119, 412] on div "Click Back to screens 6:39p" at bounding box center [111, 419] width 222 height 31
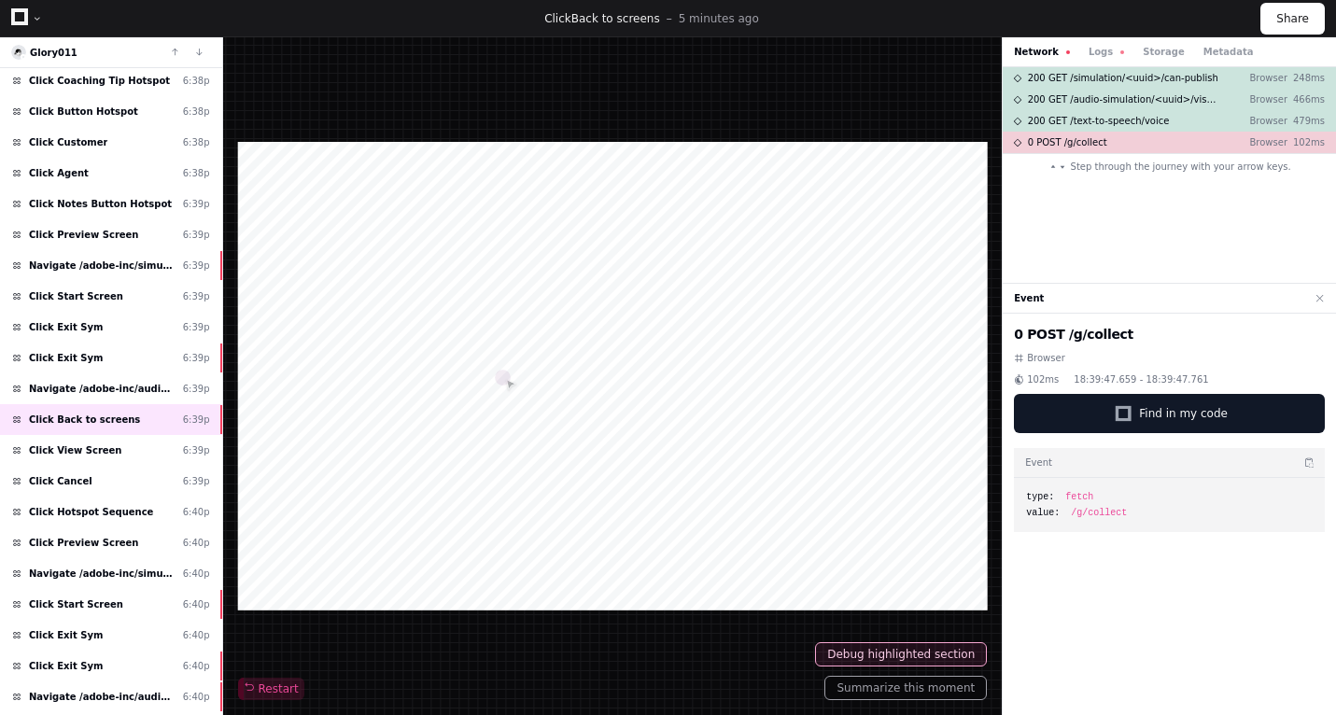
click at [763, 91] on div "Restart" at bounding box center [612, 376] width 749 height 648
click at [1099, 49] on button "Logs" at bounding box center [1105, 52] width 35 height 14
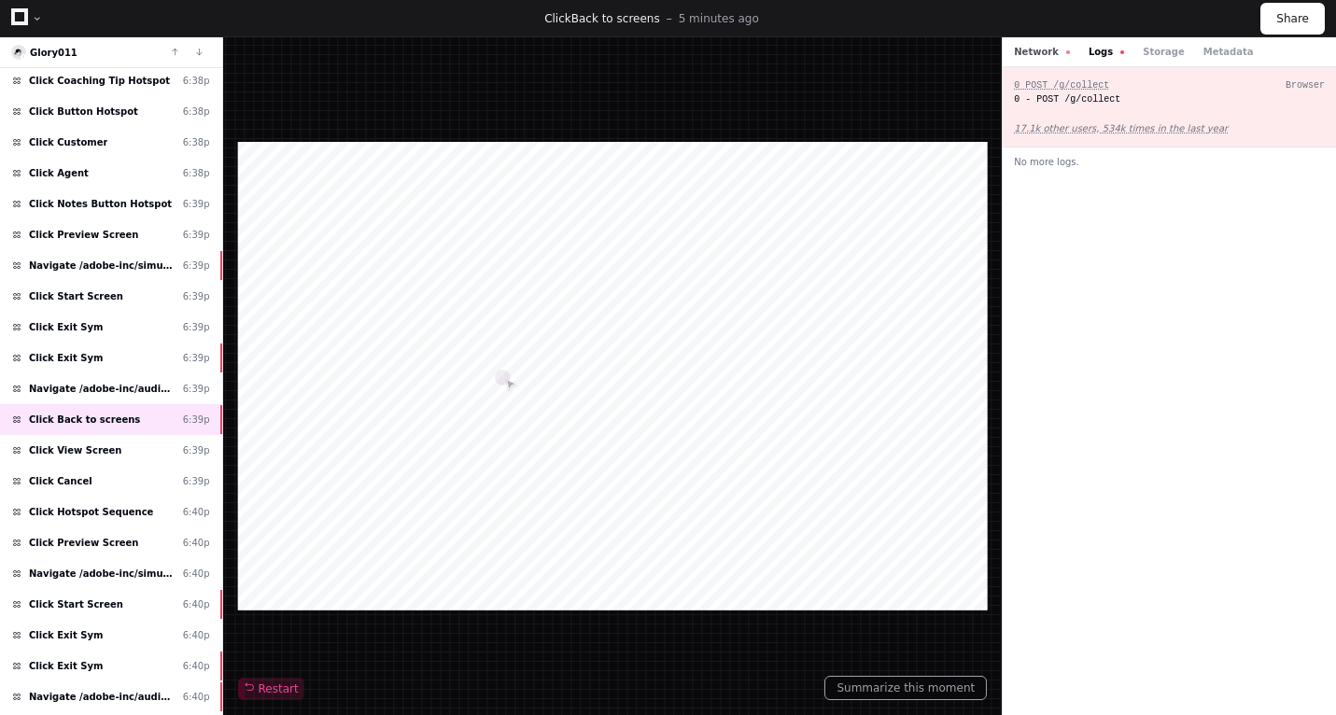
click at [1047, 49] on button "Network" at bounding box center [1042, 52] width 56 height 14
